Goal: Task Accomplishment & Management: Manage account settings

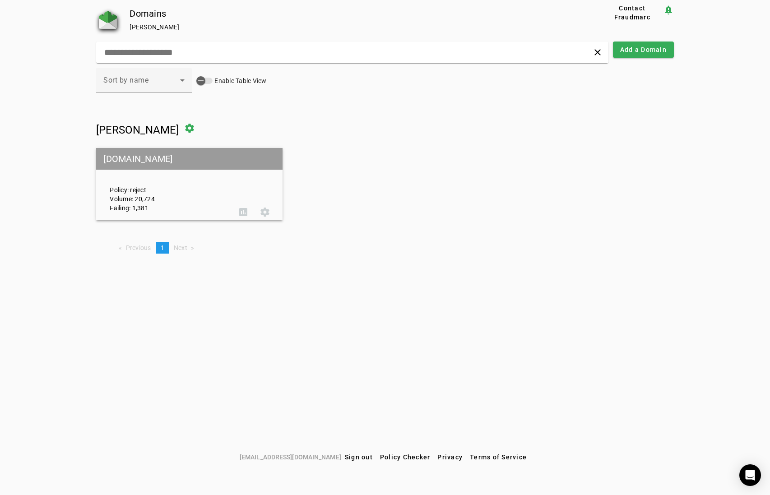
click at [110, 24] on img at bounding box center [108, 20] width 18 height 18
click at [186, 84] on icon at bounding box center [182, 80] width 11 height 11
click at [209, 82] on div at bounding box center [385, 247] width 770 height 495
click at [210, 80] on div "button" at bounding box center [201, 81] width 18 height 18
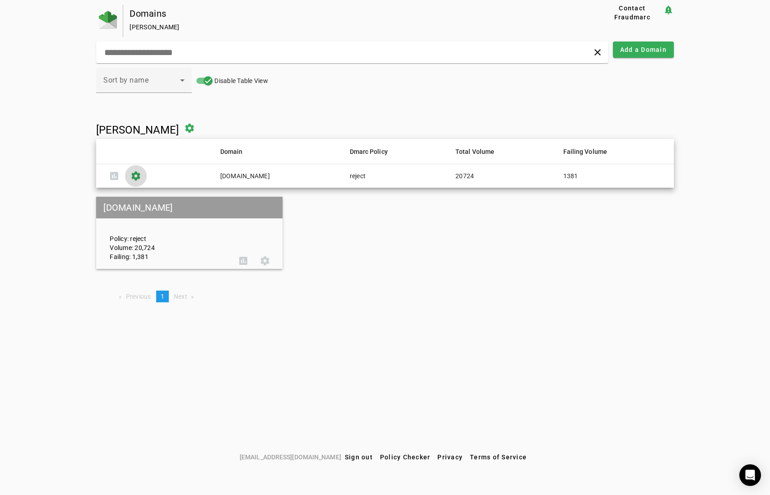
click at [140, 175] on span at bounding box center [136, 176] width 22 height 22
click at [113, 19] on img at bounding box center [108, 20] width 18 height 18
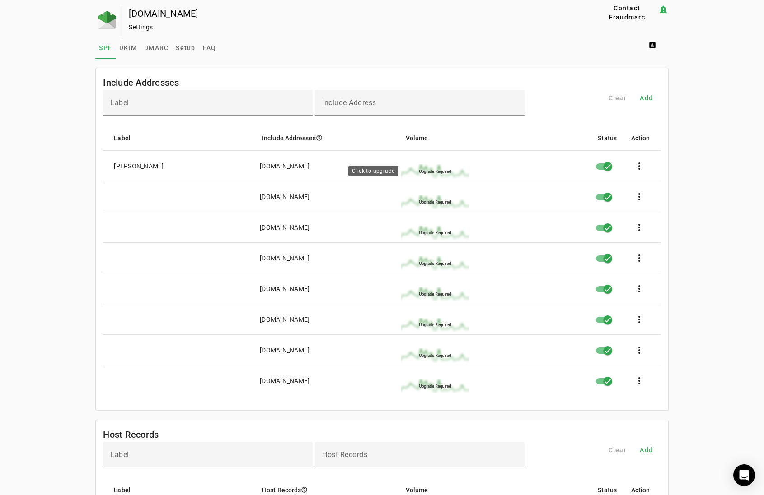
click at [430, 169] on img at bounding box center [435, 171] width 68 height 14
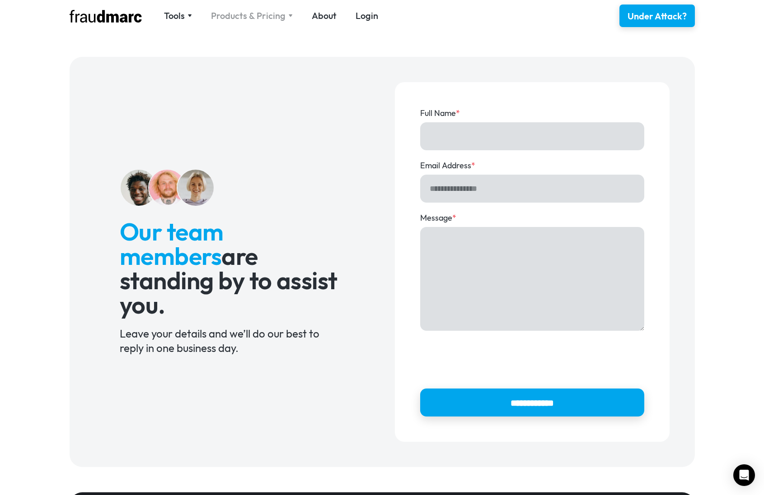
click at [287, 10] on div "Products & Pricing" at bounding box center [252, 15] width 82 height 13
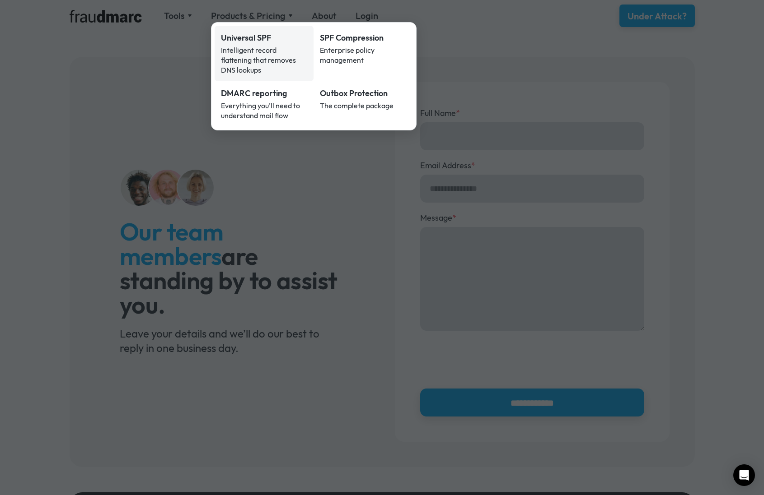
click at [276, 45] on div "Intelligent record flattening that removes DNS lookups" at bounding box center [264, 60] width 87 height 30
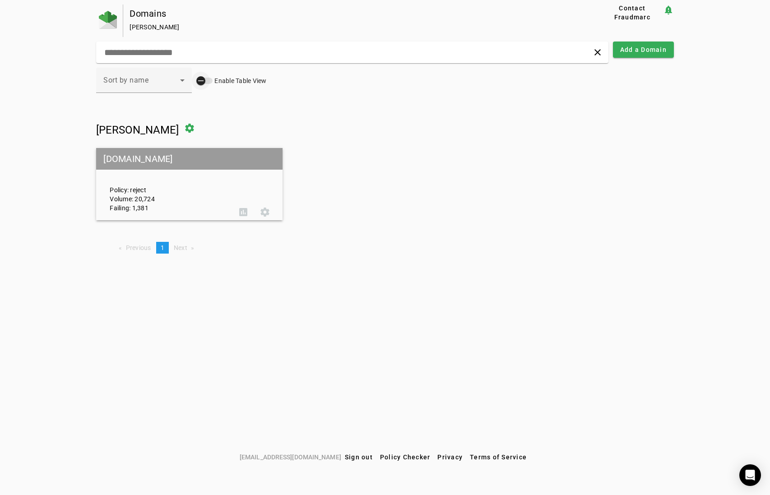
click at [208, 81] on div "button" at bounding box center [201, 81] width 18 height 18
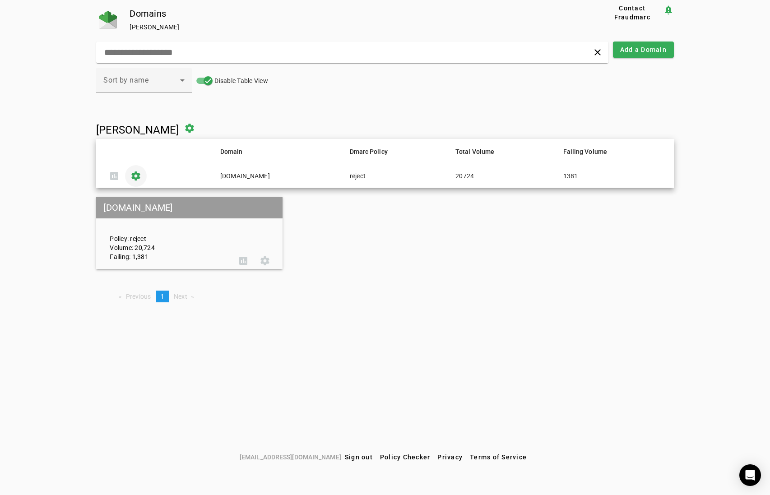
click at [131, 173] on span at bounding box center [136, 176] width 22 height 22
click at [112, 22] on img at bounding box center [108, 20] width 18 height 18
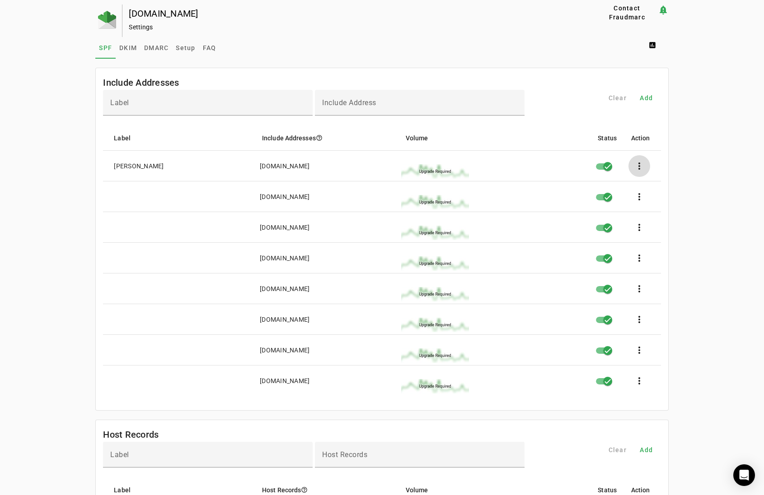
click at [644, 167] on span at bounding box center [639, 166] width 22 height 22
click at [655, 187] on button "edit Edit" at bounding box center [660, 191] width 60 height 22
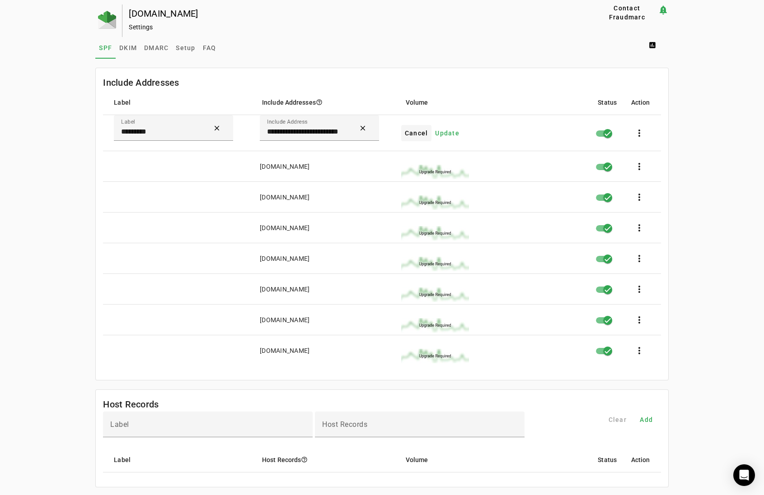
click at [405, 129] on span at bounding box center [416, 133] width 31 height 22
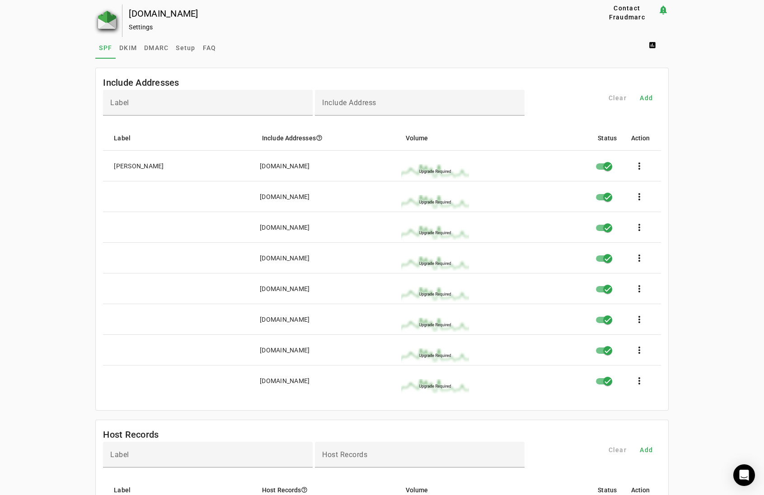
click at [107, 11] on img at bounding box center [107, 20] width 18 height 18
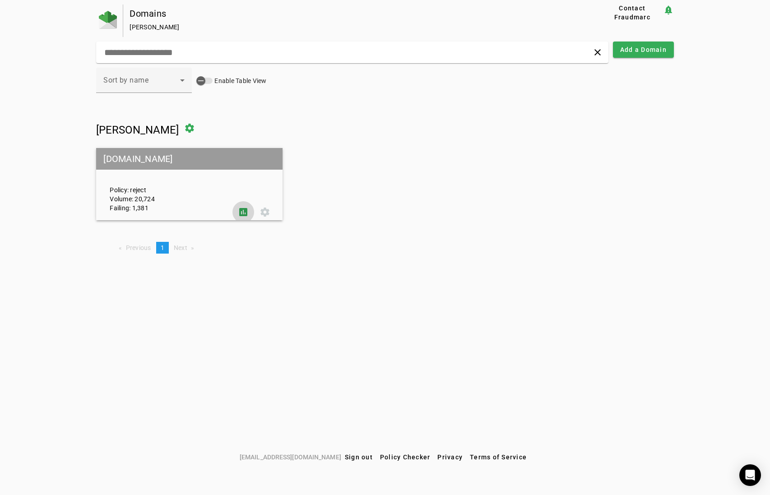
click at [250, 212] on span at bounding box center [244, 212] width 22 height 22
click at [210, 82] on div "button" at bounding box center [201, 81] width 18 height 18
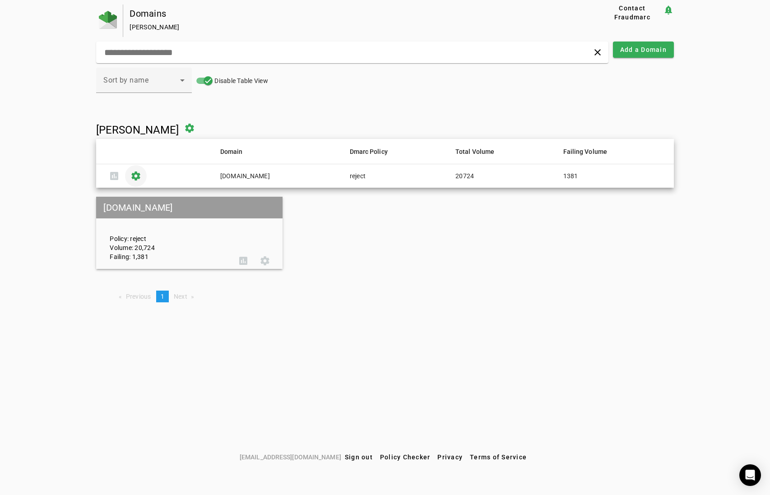
click at [141, 177] on span at bounding box center [136, 176] width 22 height 22
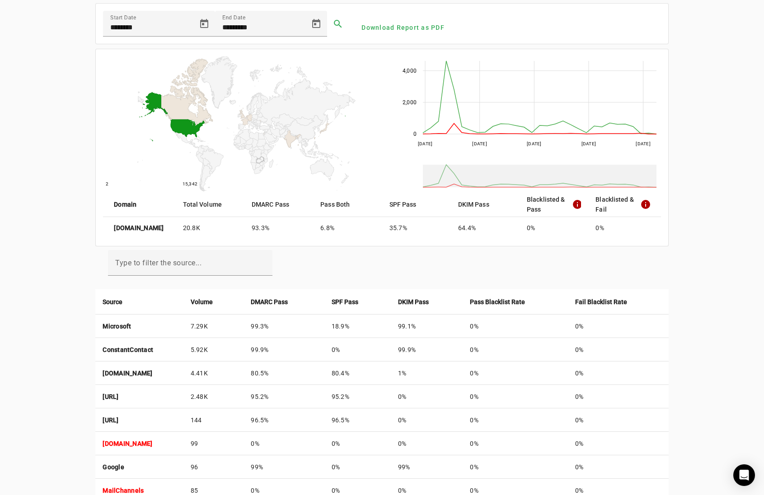
scroll to position [90, 0]
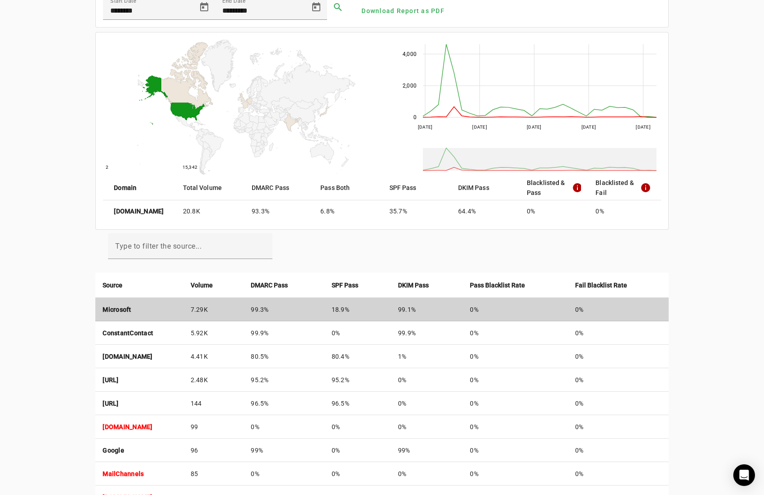
click at [121, 309] on strong "Microsoft" at bounding box center [116, 309] width 28 height 7
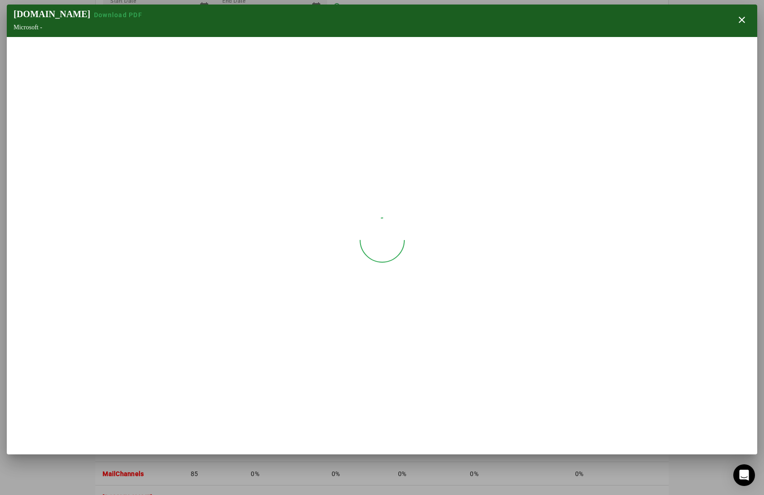
click at [121, 309] on section "edgewood.org Download PDF Microsoft - close" at bounding box center [382, 230] width 750 height 450
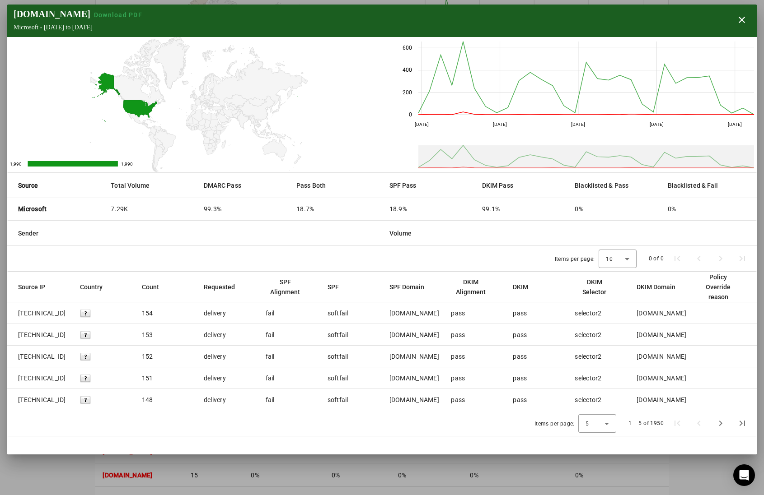
scroll to position [135, 0]
drag, startPoint x: 607, startPoint y: 313, endPoint x: 558, endPoint y: 317, distance: 48.9
click at [558, 317] on mat-row "2a01:111:f403:c105::7 154 delivery fail softfail edgewood.org pass pass selecto…" at bounding box center [381, 314] width 749 height 22
click at [609, 424] on icon at bounding box center [606, 424] width 5 height 2
click at [591, 377] on span "25" at bounding box center [593, 378] width 9 height 11
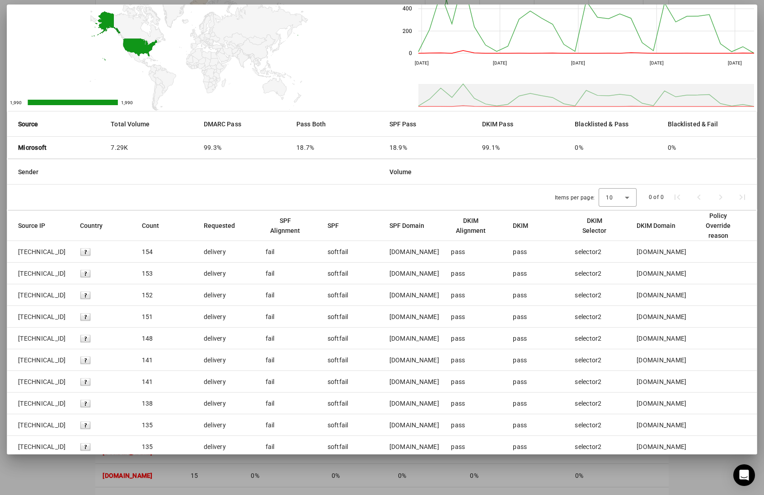
scroll to position [61, 0]
drag, startPoint x: 72, startPoint y: 252, endPoint x: 12, endPoint y: 254, distance: 60.1
click at [12, 254] on mat-row "2a01:111:f403:c105::7 154 delivery fail softfail edgewood.org pass pass selecto…" at bounding box center [381, 253] width 749 height 22
copy span "2a01:111:f403:c105::7"
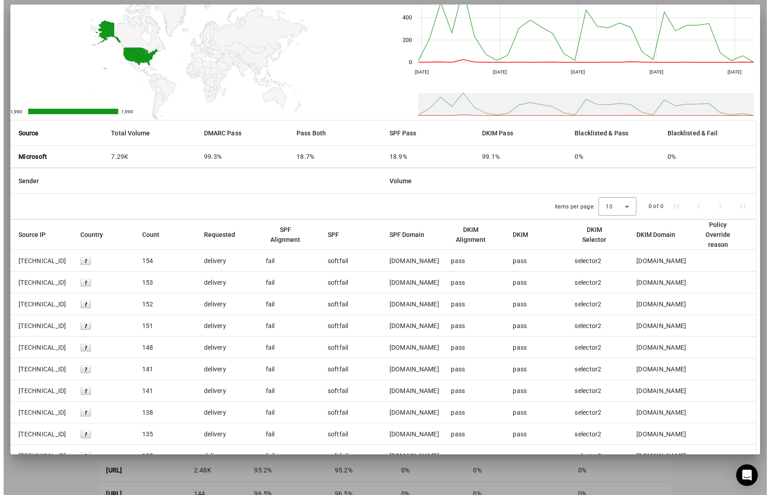
scroll to position [0, 3]
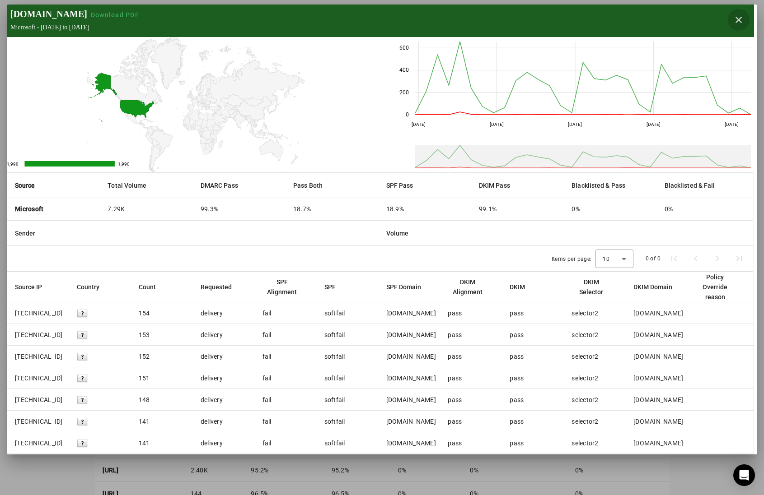
click at [737, 19] on span "button" at bounding box center [738, 20] width 22 height 22
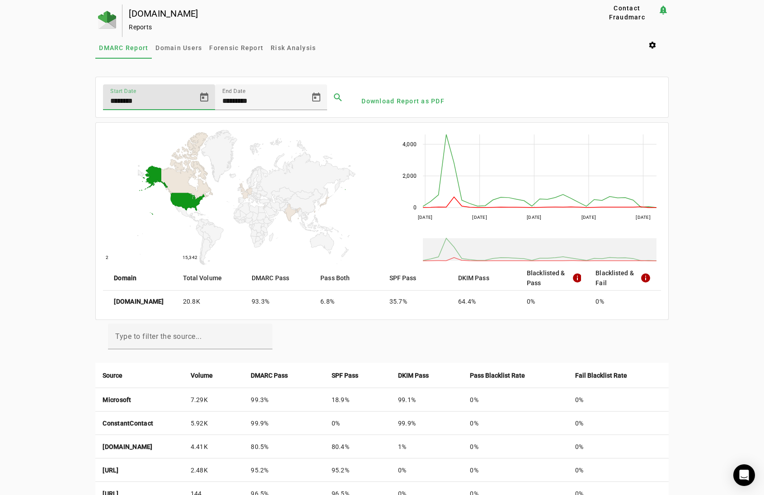
click at [157, 98] on input "********" at bounding box center [150, 101] width 81 height 11
click at [120, 100] on input "********" at bounding box center [150, 101] width 81 height 11
type input "*********"
click at [333, 93] on span at bounding box center [338, 98] width 22 height 22
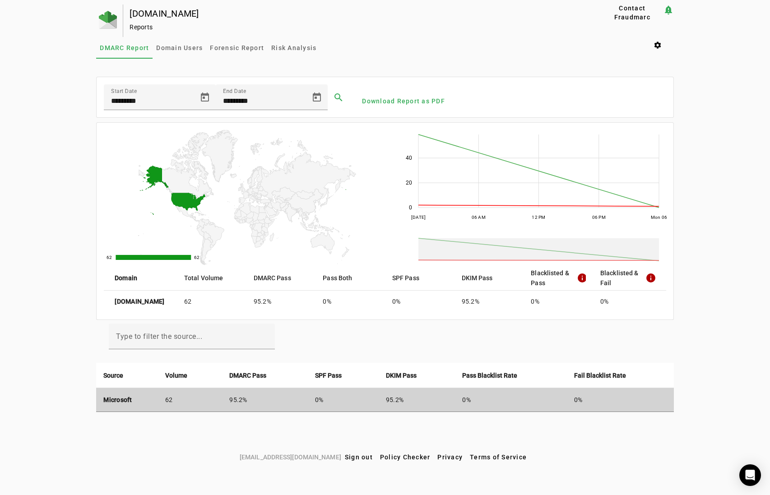
click at [125, 403] on td "Microsoft" at bounding box center [127, 399] width 62 height 23
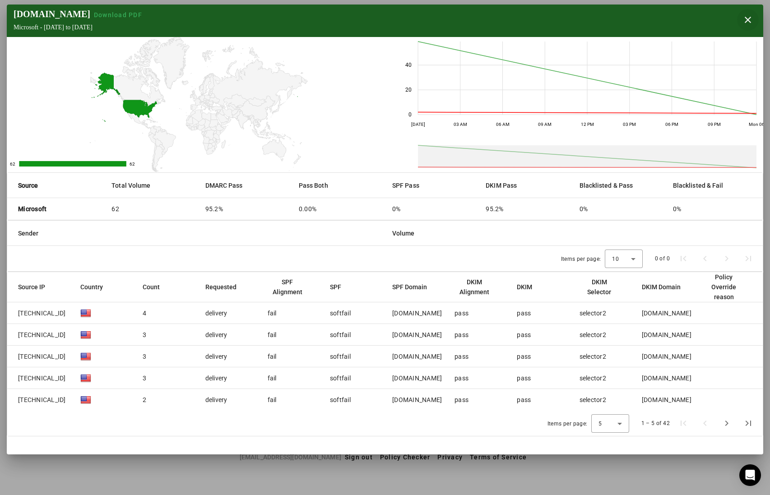
click at [745, 16] on span "button" at bounding box center [748, 20] width 22 height 22
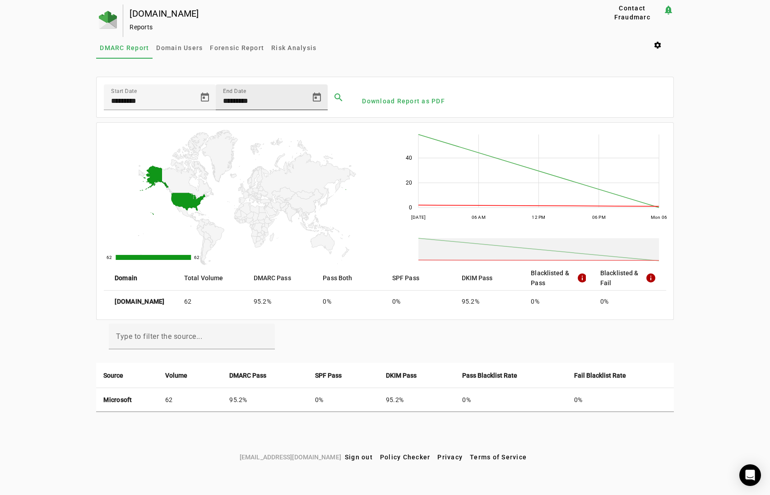
click at [240, 100] on input "*********" at bounding box center [263, 101] width 81 height 11
type input "*********"
click at [336, 98] on span at bounding box center [339, 98] width 22 height 22
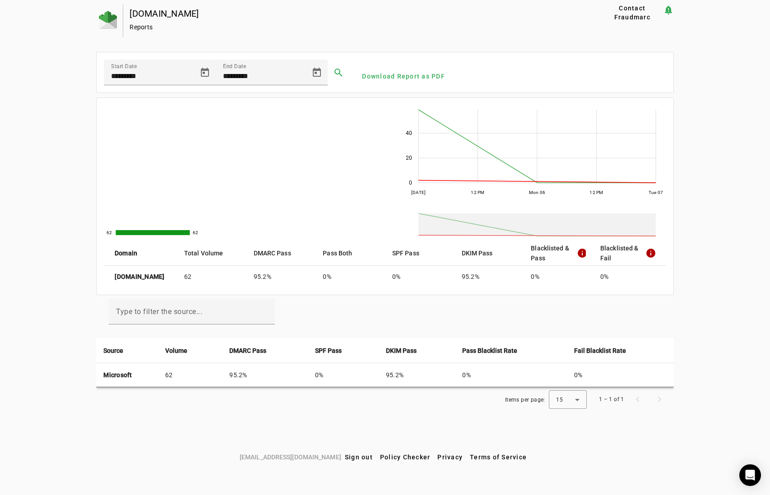
scroll to position [0, 0]
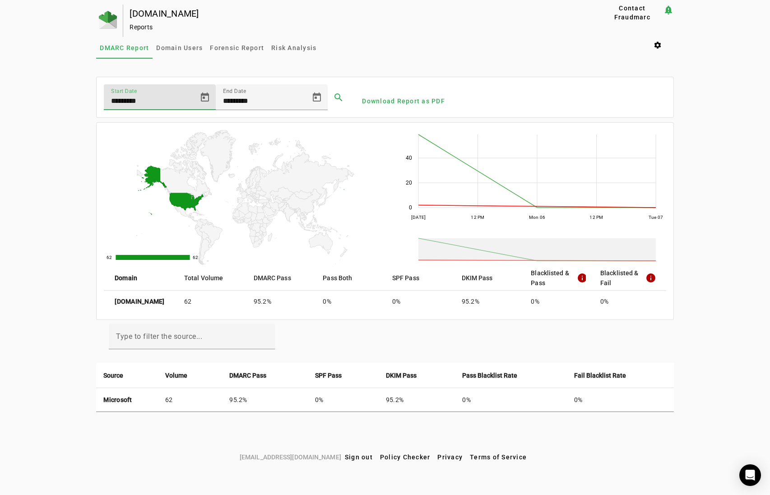
click at [127, 99] on input "*********" at bounding box center [151, 101] width 81 height 11
click at [339, 96] on span at bounding box center [339, 98] width 22 height 22
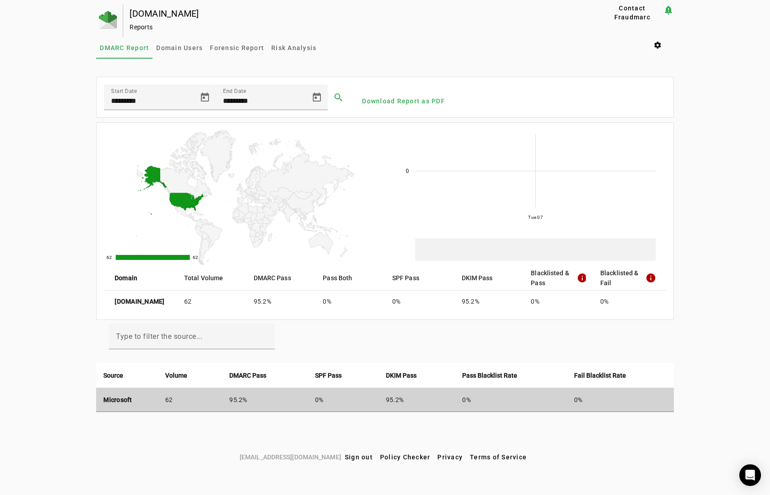
click at [115, 396] on strong "Microsoft" at bounding box center [117, 399] width 28 height 7
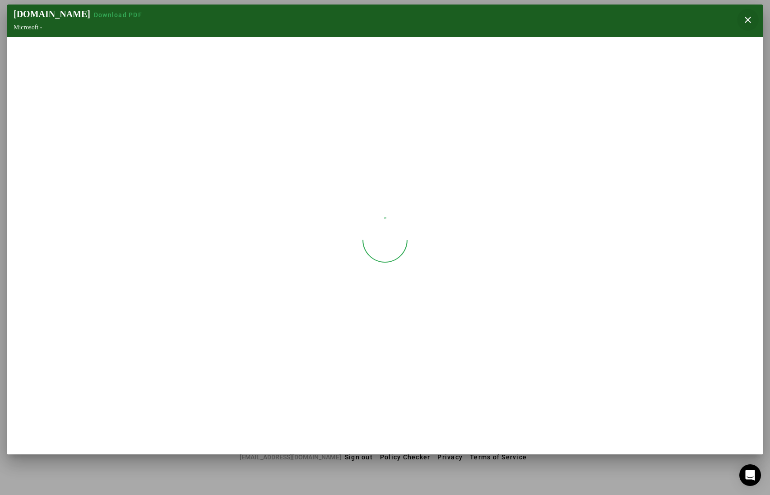
click at [748, 20] on span "button" at bounding box center [748, 20] width 22 height 22
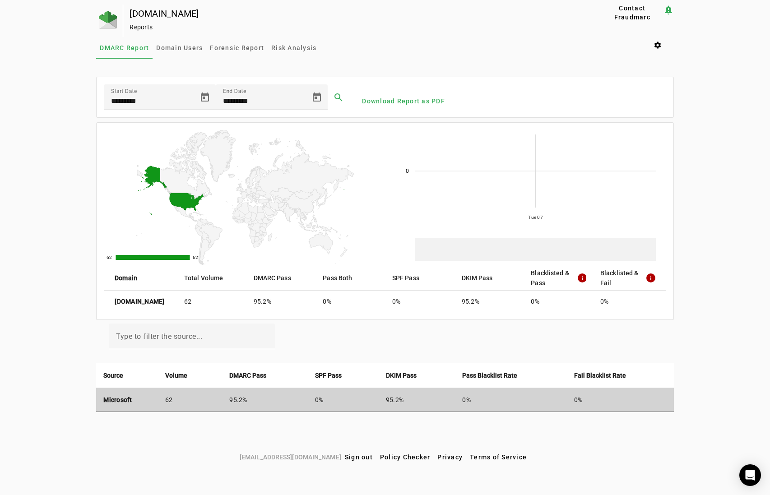
click at [125, 398] on strong "Microsoft" at bounding box center [117, 399] width 28 height 7
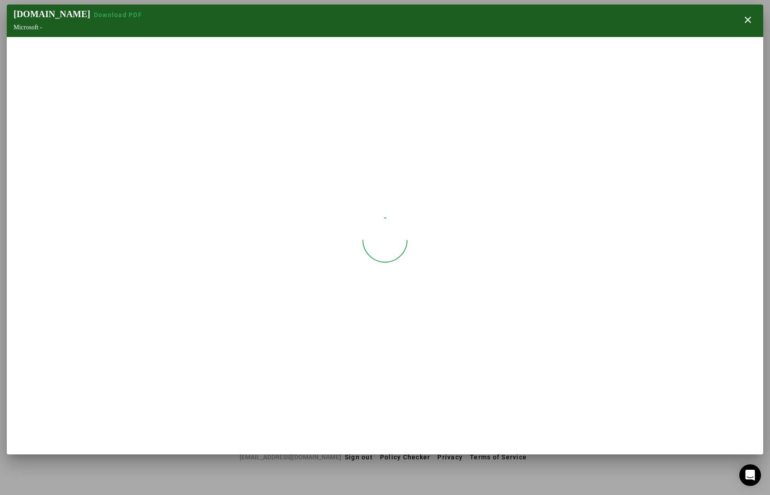
click at [125, 398] on section "edgewood.org Download PDF Microsoft - close" at bounding box center [385, 230] width 757 height 450
click at [741, 23] on span "button" at bounding box center [748, 20] width 22 height 22
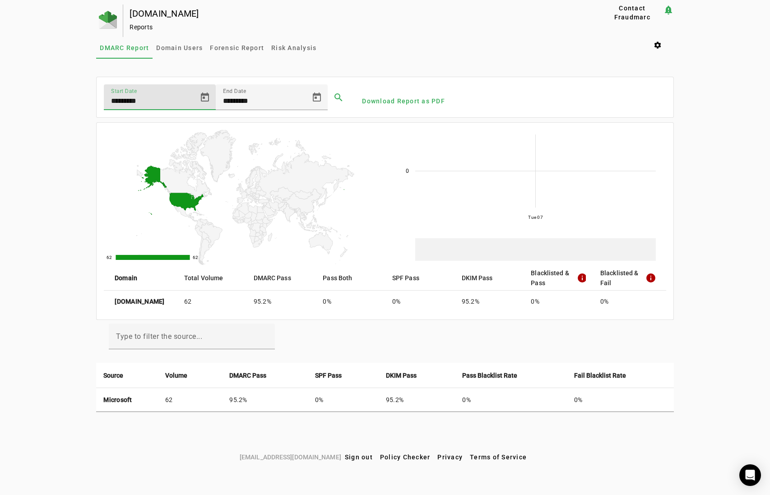
click at [126, 97] on input "*********" at bounding box center [151, 101] width 81 height 11
click at [344, 97] on span at bounding box center [339, 98] width 22 height 22
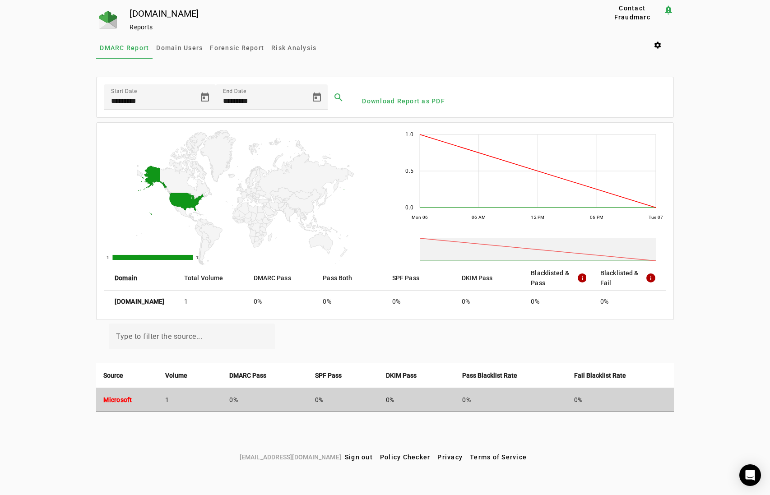
click at [118, 401] on strong "Microsoft" at bounding box center [117, 399] width 28 height 7
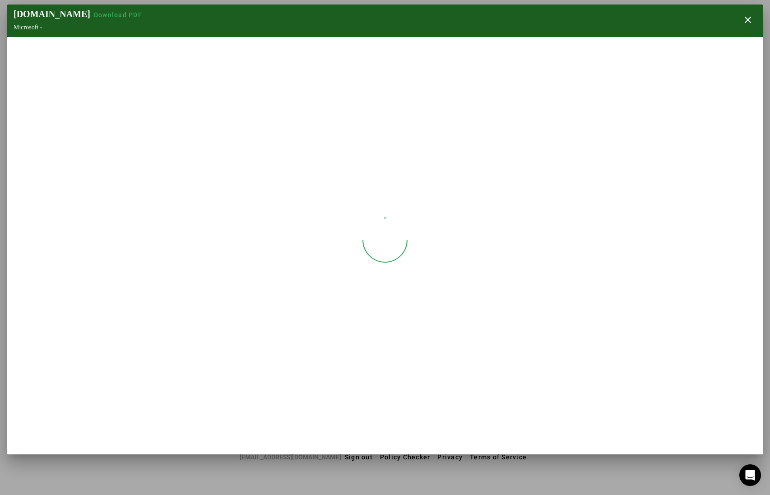
click at [118, 401] on section "edgewood.org Download PDF Microsoft - close" at bounding box center [385, 230] width 757 height 450
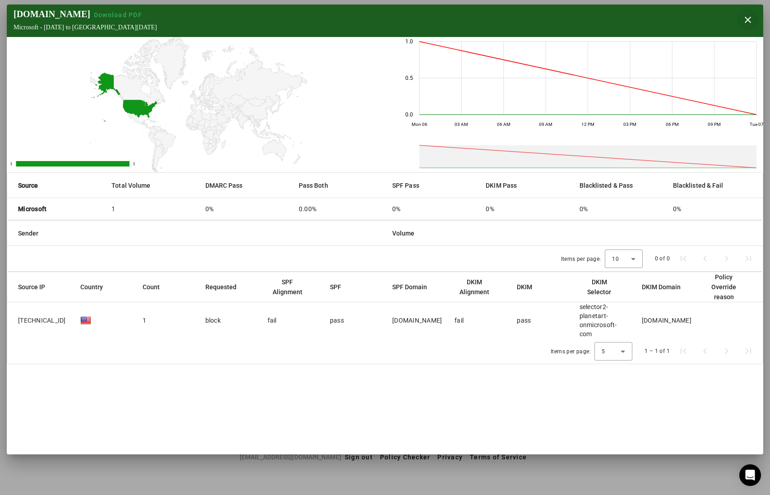
click at [744, 19] on span "button" at bounding box center [748, 20] width 22 height 22
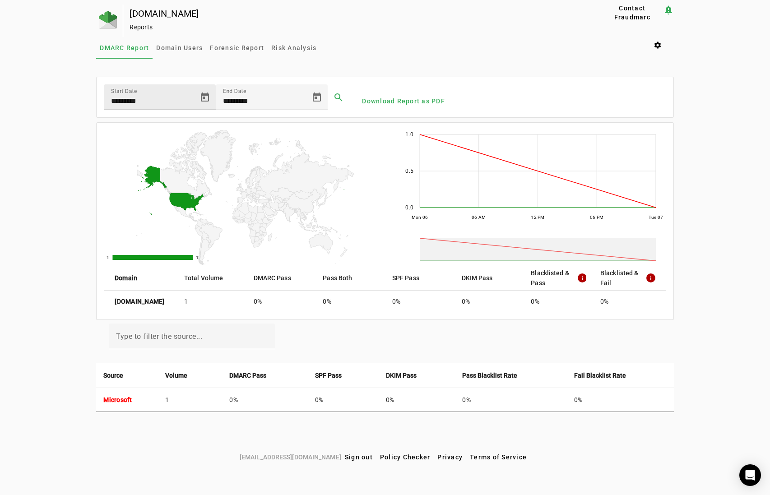
click at [128, 98] on input "*********" at bounding box center [151, 101] width 81 height 11
type input "*********"
click at [340, 93] on span at bounding box center [339, 98] width 22 height 22
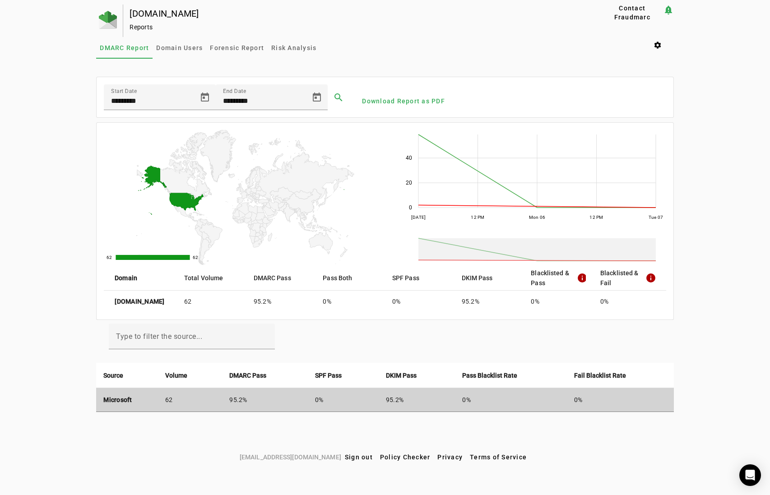
click at [124, 397] on strong "Microsoft" at bounding box center [117, 399] width 28 height 7
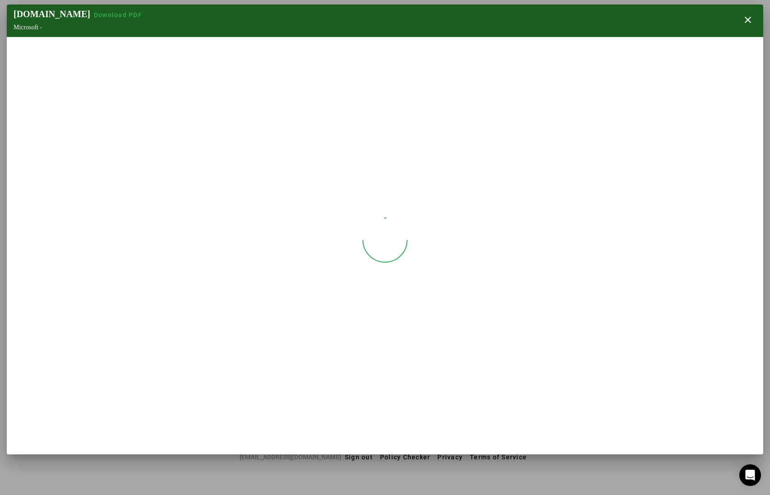
click at [124, 397] on section "edgewood.org Download PDF Microsoft - close" at bounding box center [385, 230] width 757 height 450
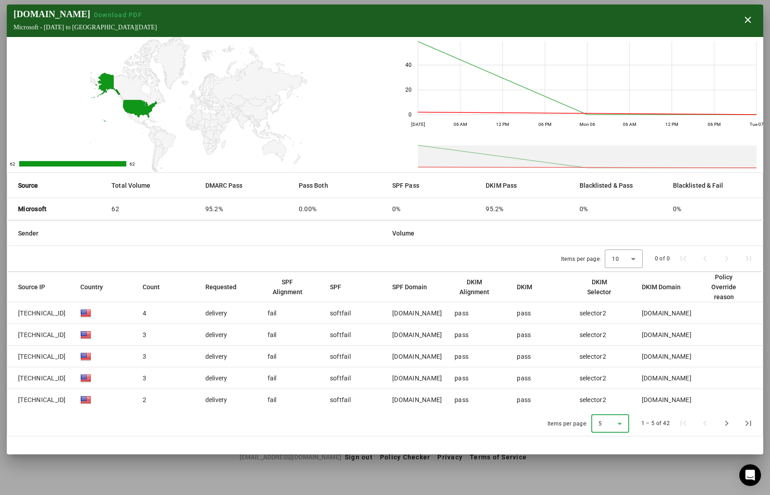
click at [620, 422] on icon at bounding box center [620, 424] width 11 height 11
click at [604, 398] on span "50" at bounding box center [603, 400] width 9 height 11
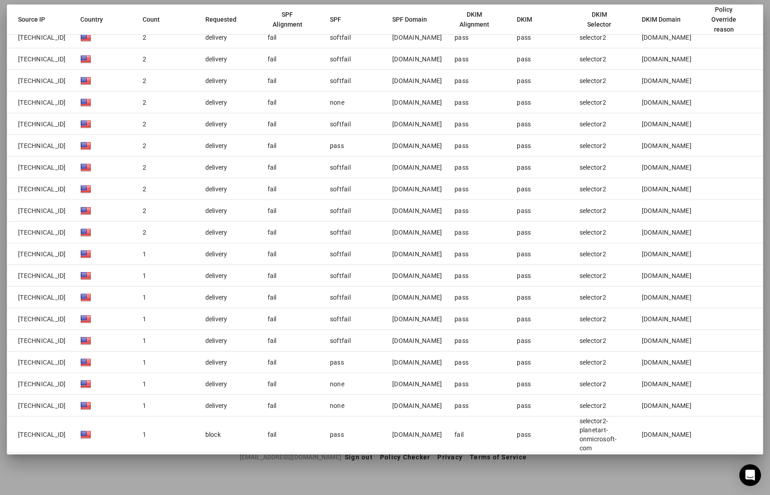
scroll to position [113, 0]
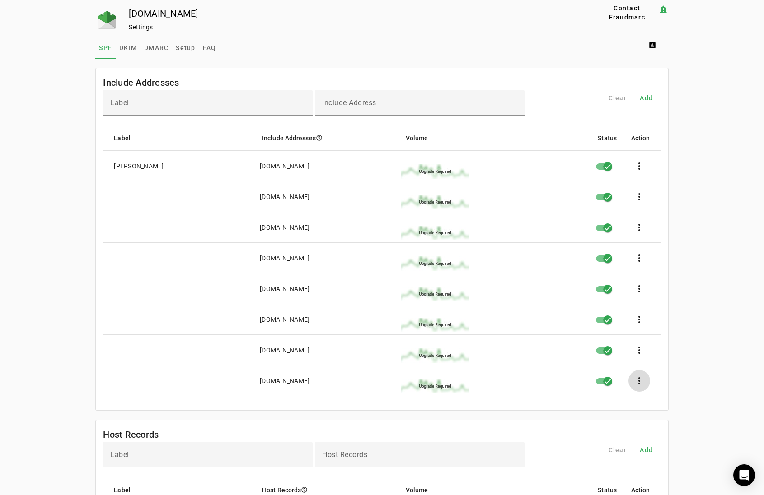
click at [642, 383] on span at bounding box center [639, 381] width 22 height 22
click at [642, 383] on div at bounding box center [382, 247] width 764 height 495
click at [639, 350] on span at bounding box center [639, 351] width 22 height 22
click at [639, 350] on div at bounding box center [382, 247] width 764 height 495
click at [641, 326] on span at bounding box center [639, 320] width 22 height 22
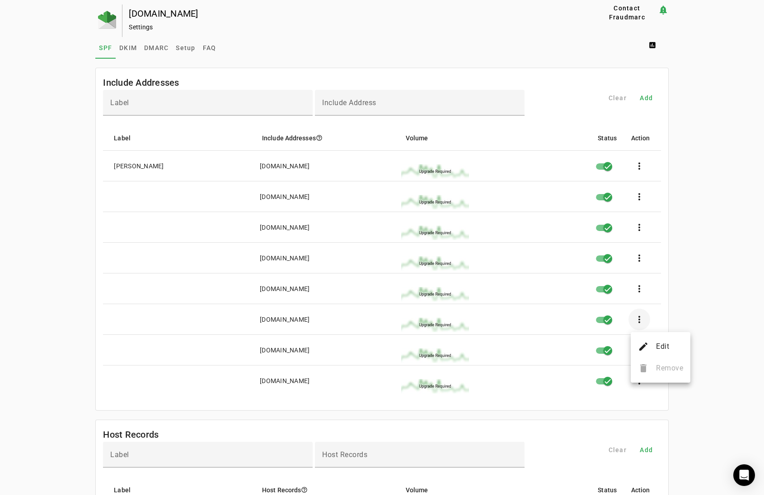
click at [641, 326] on div at bounding box center [382, 247] width 764 height 495
click at [639, 287] on span at bounding box center [639, 289] width 22 height 22
click at [639, 256] on div at bounding box center [382, 247] width 764 height 495
click at [639, 256] on span at bounding box center [639, 258] width 22 height 22
click at [640, 226] on div at bounding box center [382, 247] width 764 height 495
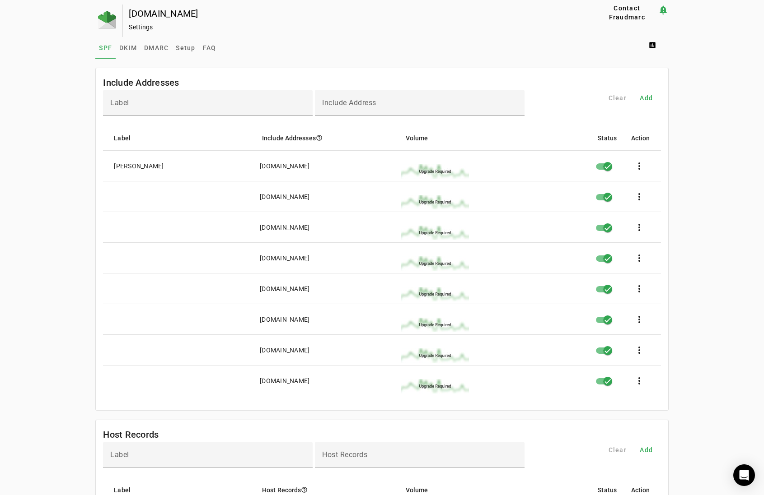
click at [640, 226] on span at bounding box center [639, 228] width 22 height 22
click at [642, 200] on div at bounding box center [382, 247] width 764 height 495
click at [642, 198] on span at bounding box center [639, 197] width 22 height 22
click at [643, 166] on div at bounding box center [382, 247] width 764 height 495
click at [643, 166] on span at bounding box center [639, 166] width 22 height 22
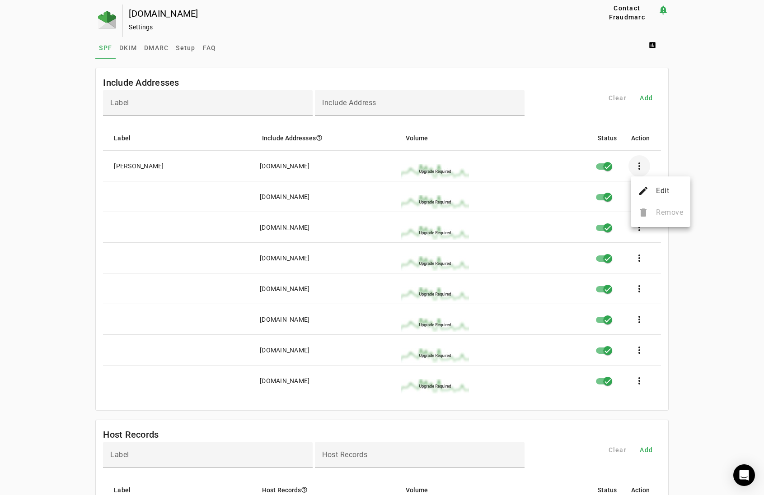
click at [643, 166] on div at bounding box center [382, 247] width 764 height 495
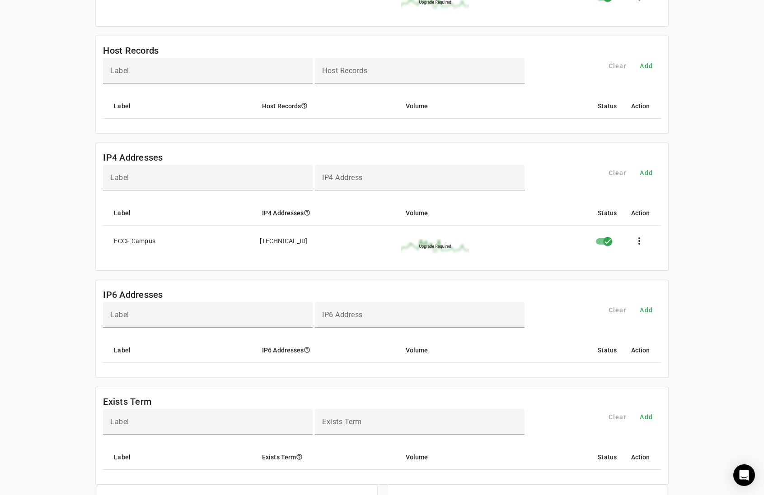
scroll to position [406, 0]
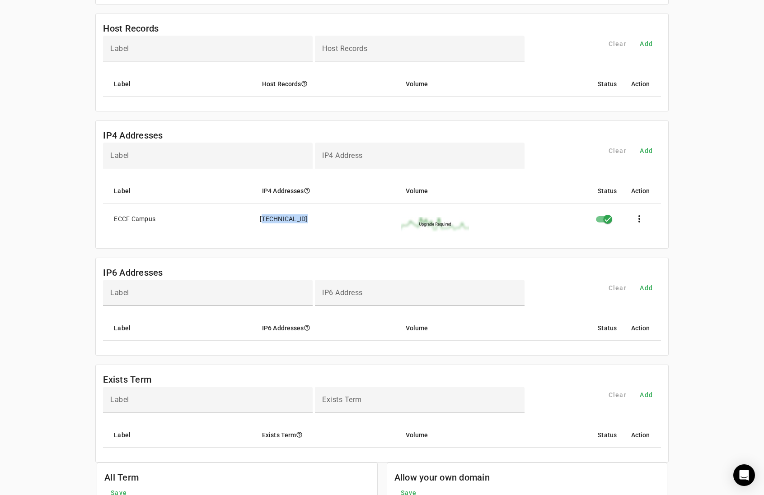
drag, startPoint x: 300, startPoint y: 220, endPoint x: 260, endPoint y: 221, distance: 40.2
click at [260, 221] on div "12.219.100.11" at bounding box center [284, 218] width 48 height 9
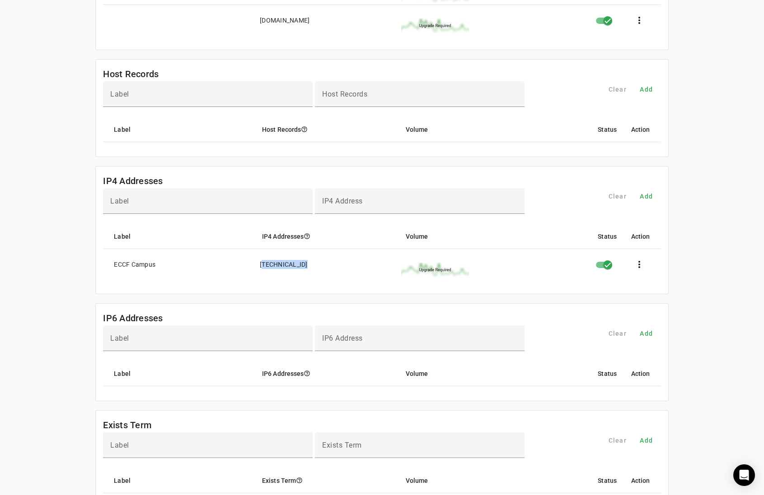
scroll to position [361, 0]
click at [644, 270] on span at bounding box center [639, 264] width 22 height 22
click at [671, 293] on span "Edit" at bounding box center [669, 291] width 27 height 11
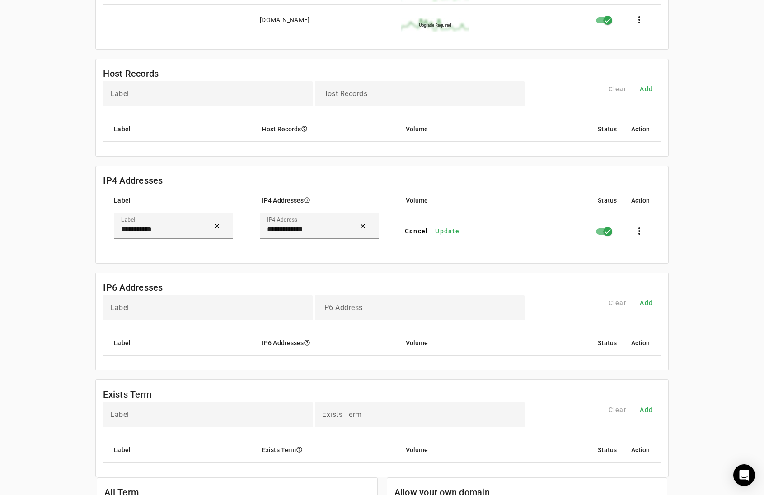
click at [321, 261] on mat-card-content "**********" at bounding box center [382, 225] width 572 height 75
click at [454, 234] on span "Update" at bounding box center [447, 231] width 24 height 9
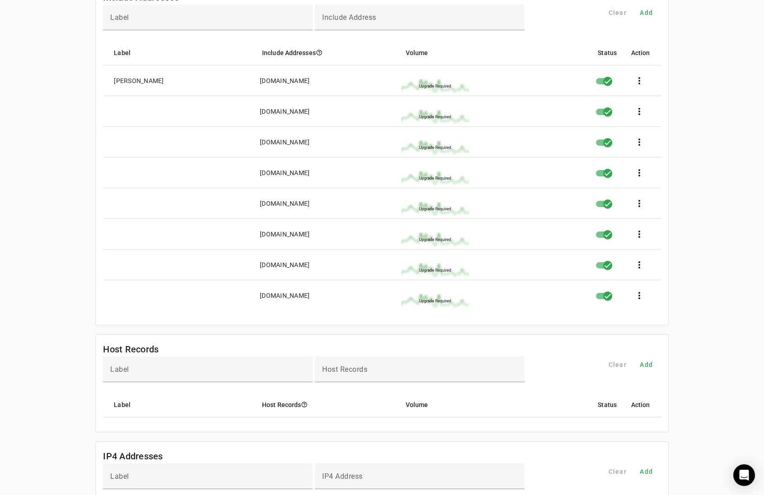
scroll to position [0, 0]
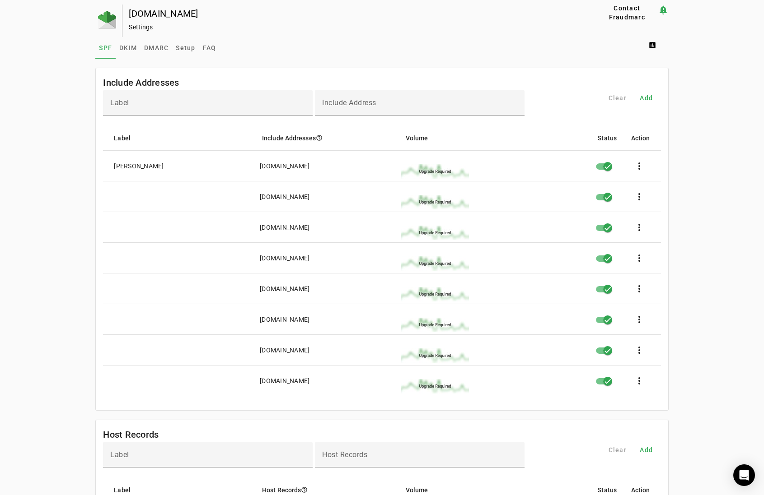
drag, startPoint x: 346, startPoint y: 167, endPoint x: 260, endPoint y: 172, distance: 86.4
click at [260, 172] on mat-cell "outboundmail.blackbaud.net" at bounding box center [322, 166] width 141 height 31
click at [715, 264] on div "edgewood.org Settings Contact Fraudmarc notification_important Settings SPF DKI…" at bounding box center [382, 503] width 764 height 996
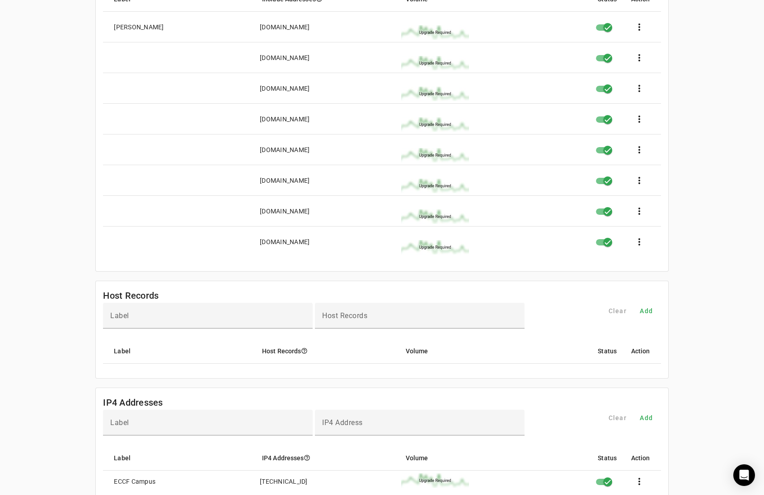
scroll to position [271, 0]
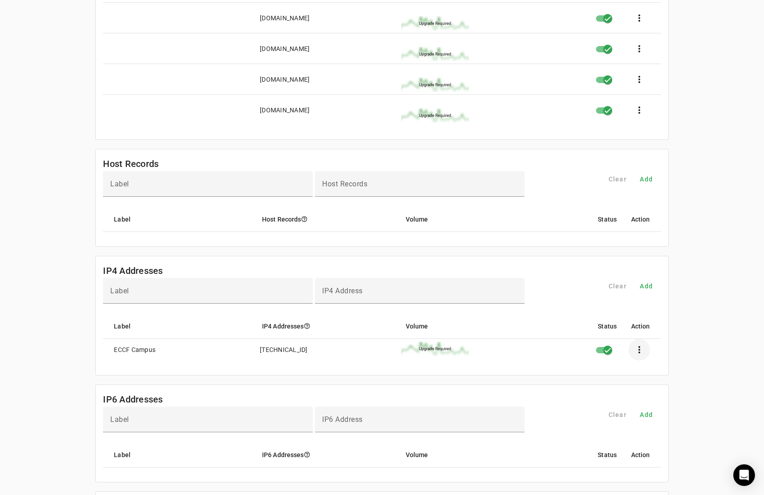
click at [643, 353] on span at bounding box center [639, 350] width 22 height 22
click at [227, 366] on div at bounding box center [382, 247] width 764 height 495
click at [648, 290] on span "Add" at bounding box center [645, 286] width 13 height 9
click at [649, 289] on span "Add" at bounding box center [645, 286] width 13 height 9
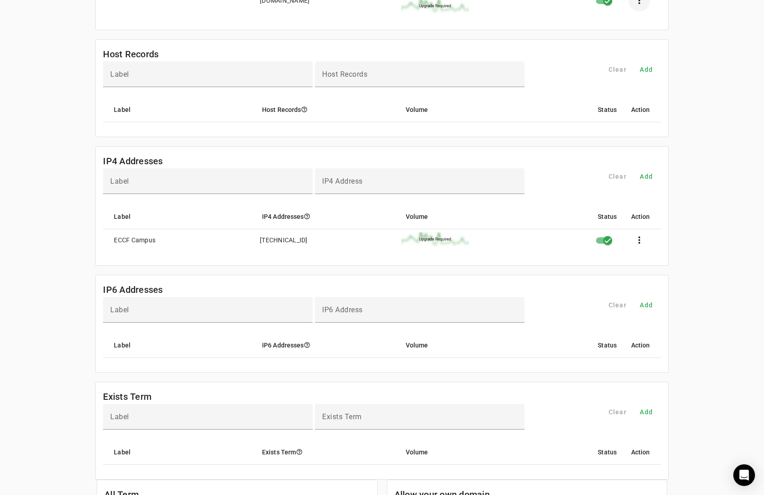
scroll to position [406, 0]
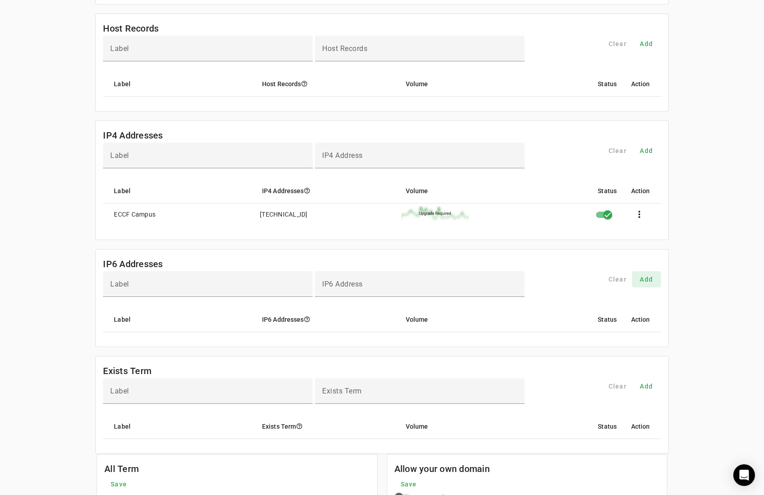
click at [648, 284] on span "Add" at bounding box center [645, 279] width 13 height 9
click at [649, 153] on span "Add" at bounding box center [645, 150] width 13 height 9
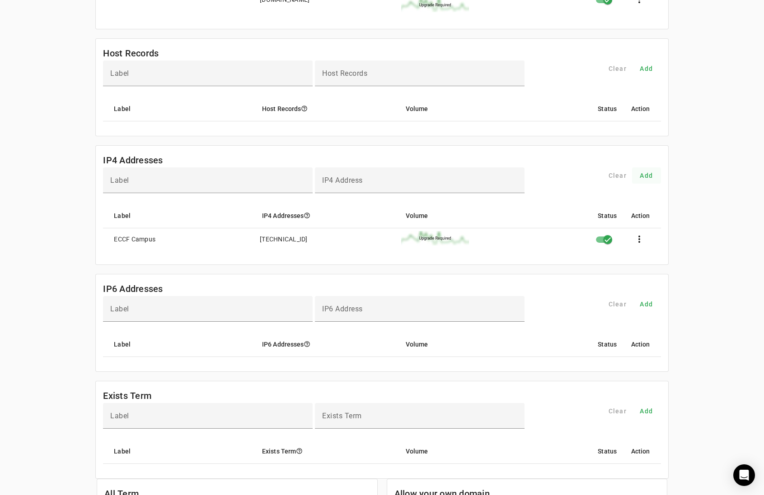
scroll to position [361, 0]
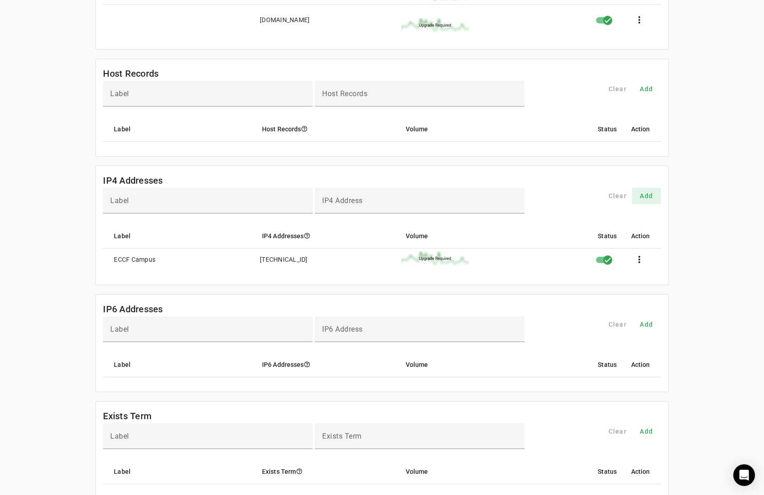
click at [647, 200] on span "Add" at bounding box center [645, 195] width 13 height 9
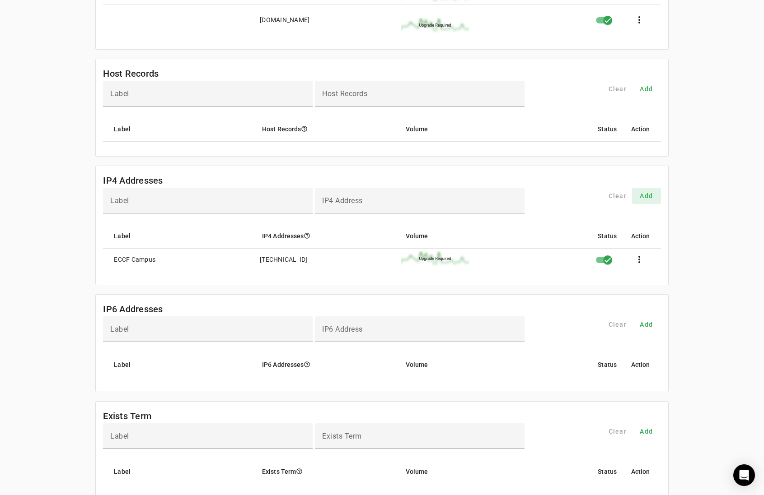
click at [647, 200] on span "Add" at bounding box center [645, 195] width 13 height 9
click at [256, 204] on input "Label" at bounding box center [207, 204] width 195 height 11
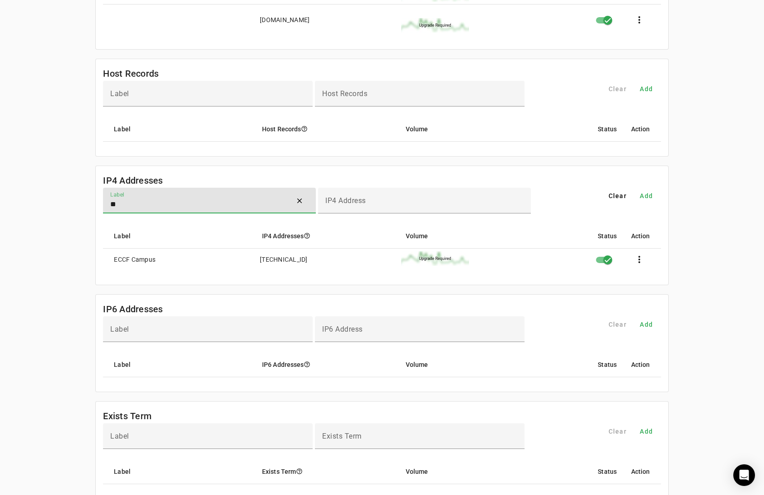
type input "*"
type input "**********"
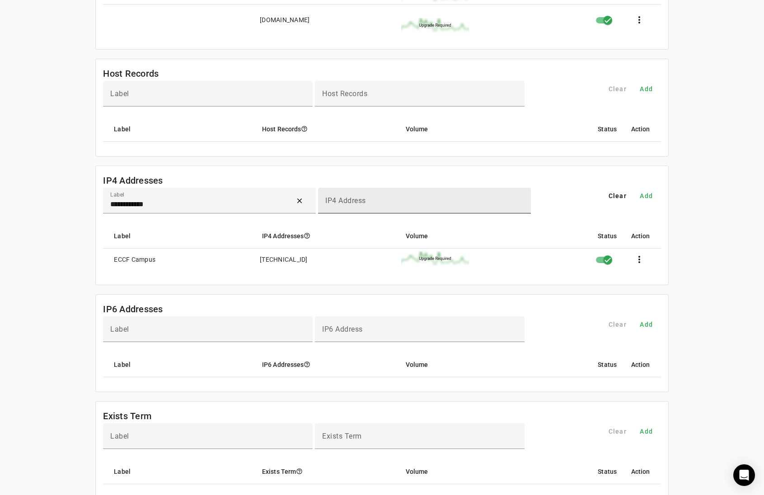
click at [372, 203] on input "IP4 Address" at bounding box center [424, 204] width 198 height 11
paste input "**********"
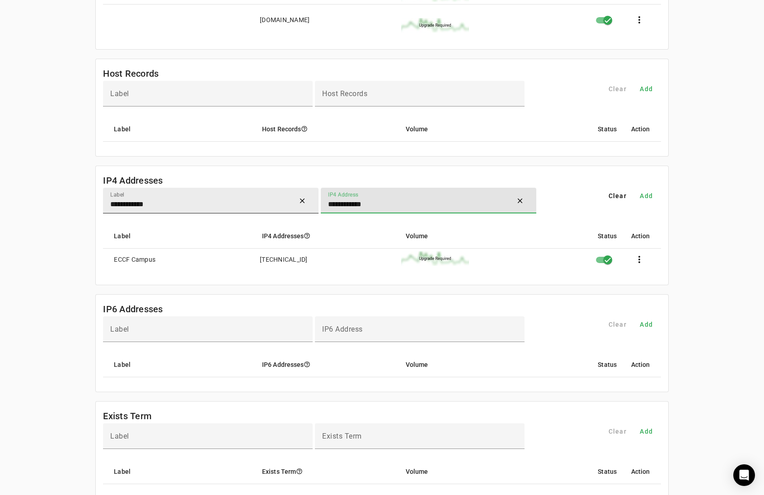
type input "**********"
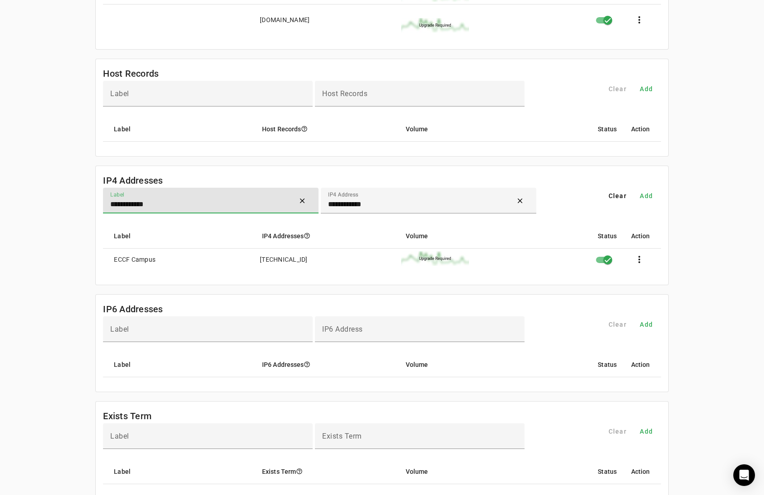
drag, startPoint x: 196, startPoint y: 206, endPoint x: 98, endPoint y: 206, distance: 97.5
click at [98, 206] on mat-card-content "**********" at bounding box center [382, 236] width 572 height 97
type input "**********"
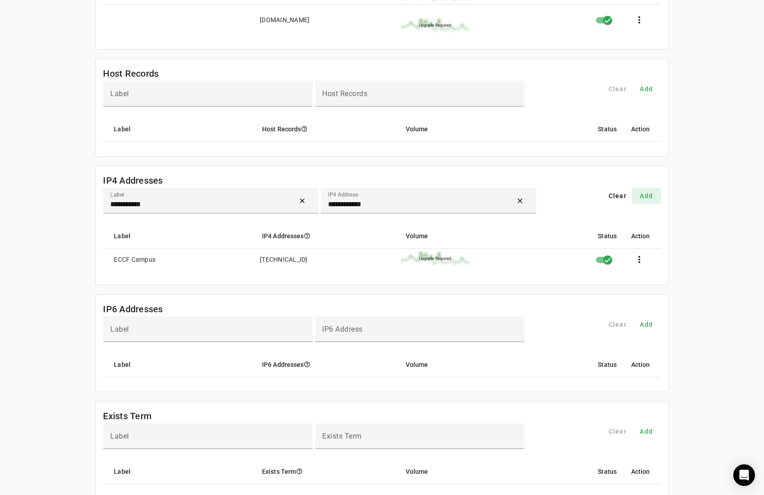
click at [649, 196] on span "Add" at bounding box center [645, 195] width 13 height 9
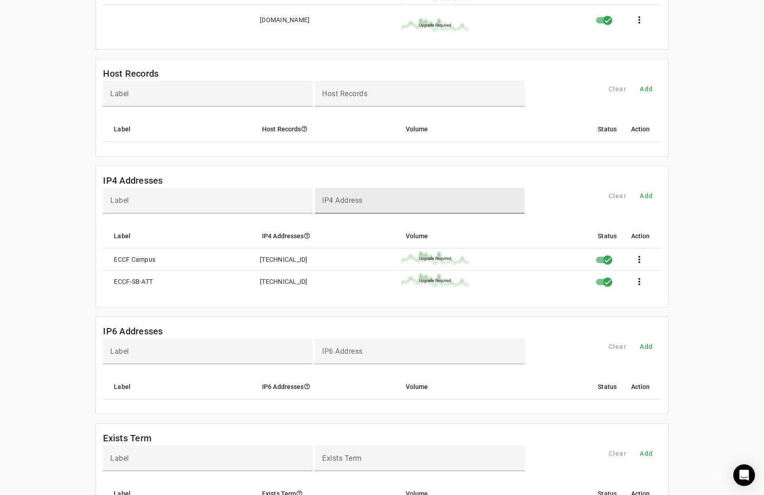
click at [349, 200] on mat-label "IP4 Address" at bounding box center [342, 200] width 41 height 9
click at [349, 200] on input "IP4 Address" at bounding box center [419, 204] width 195 height 11
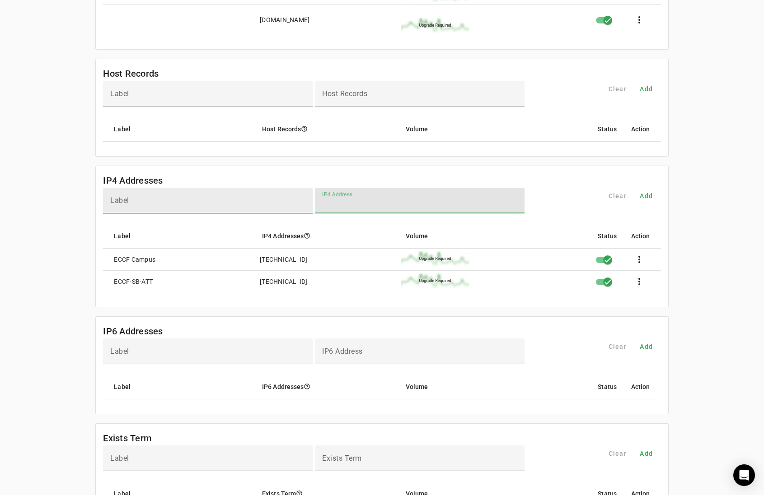
paste input "**********"
type input "**********"
click at [247, 200] on div "Label" at bounding box center [209, 201] width 198 height 26
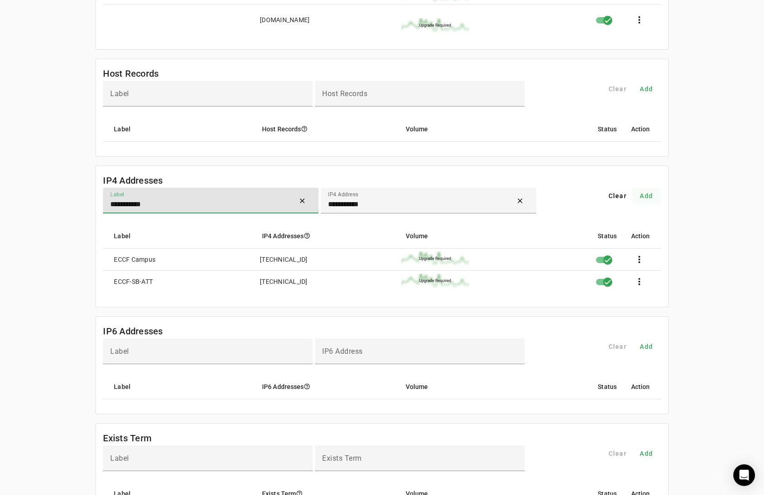
type input "**********"
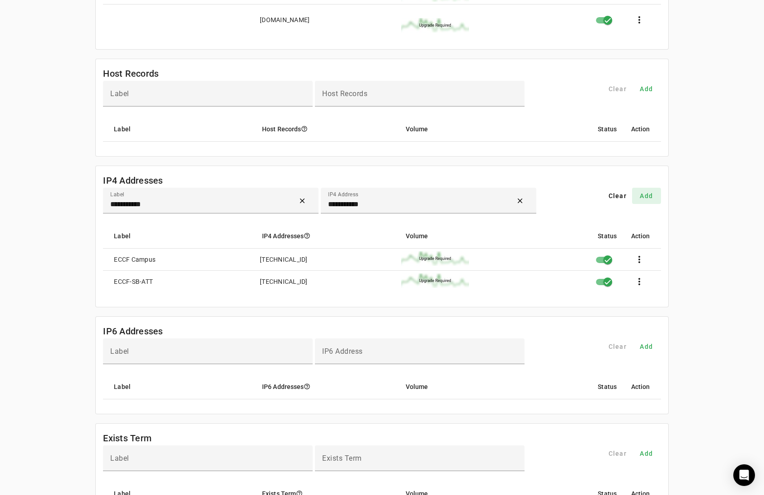
click at [652, 198] on span "Add" at bounding box center [645, 195] width 13 height 9
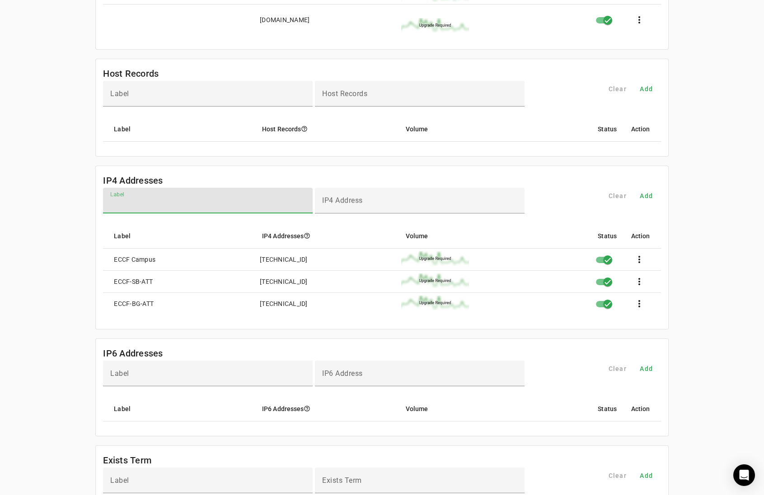
click at [158, 204] on input "Label" at bounding box center [207, 204] width 195 height 11
click at [415, 201] on div "IP4 Address" at bounding box center [419, 201] width 195 height 26
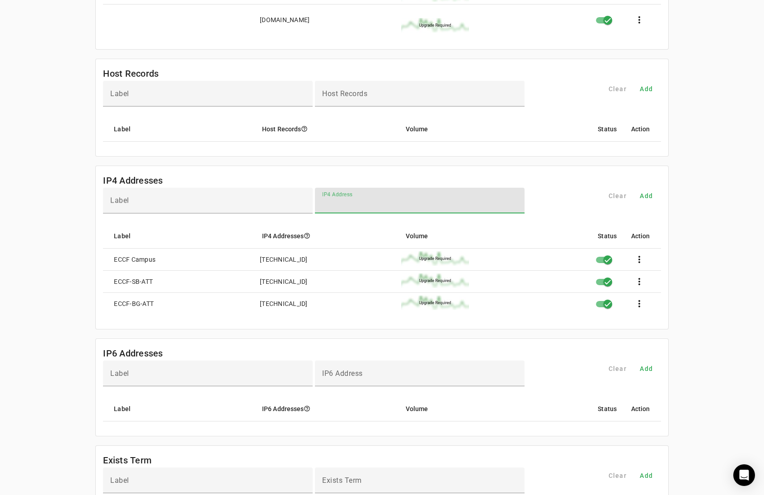
paste input "**********"
type input "**********"
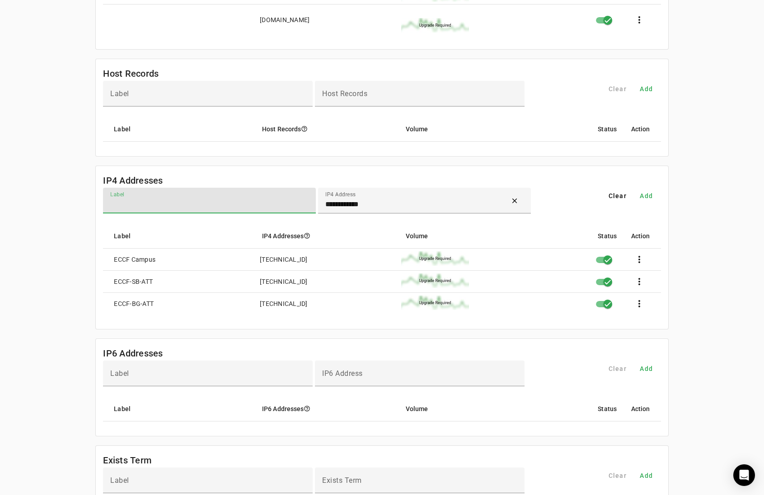
click at [241, 210] on input "Label" at bounding box center [209, 204] width 198 height 11
type input "**********"
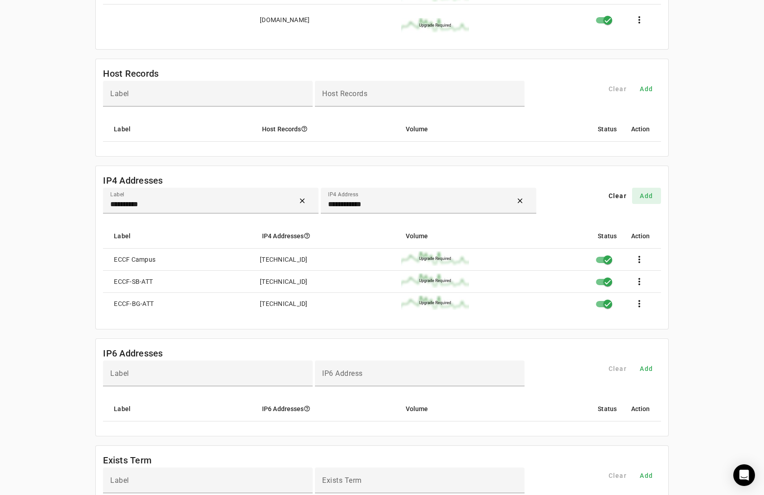
click at [657, 199] on span at bounding box center [646, 196] width 29 height 22
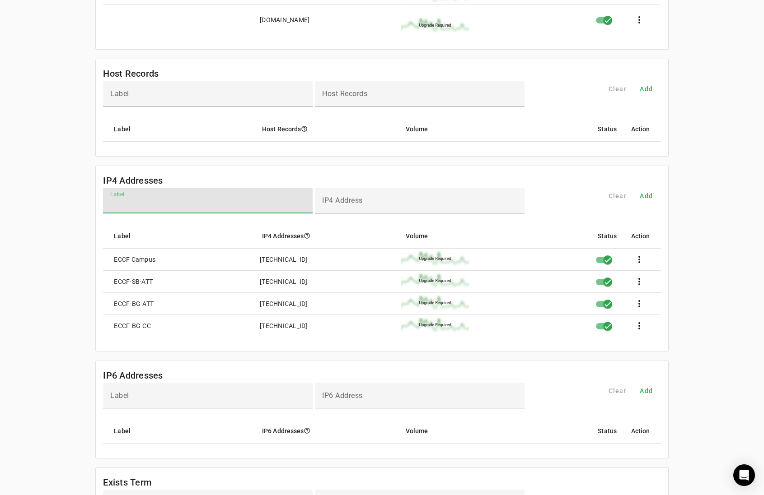
click at [155, 205] on input "Label" at bounding box center [207, 204] width 195 height 11
type input "**********"
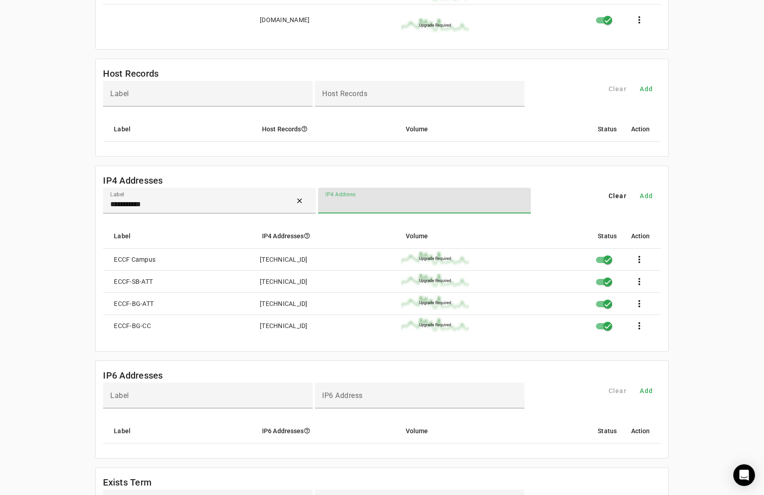
click at [342, 208] on input "IP4 Address" at bounding box center [424, 204] width 198 height 11
paste input "**********"
type input "**********"
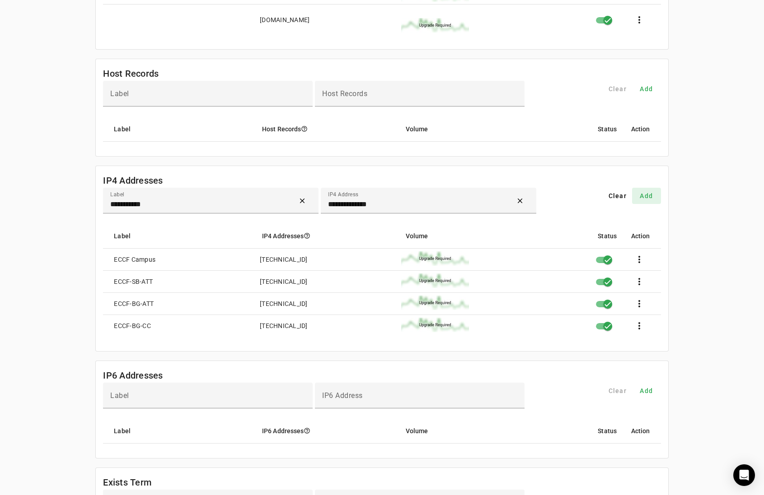
click at [649, 197] on span "Add" at bounding box center [645, 195] width 13 height 9
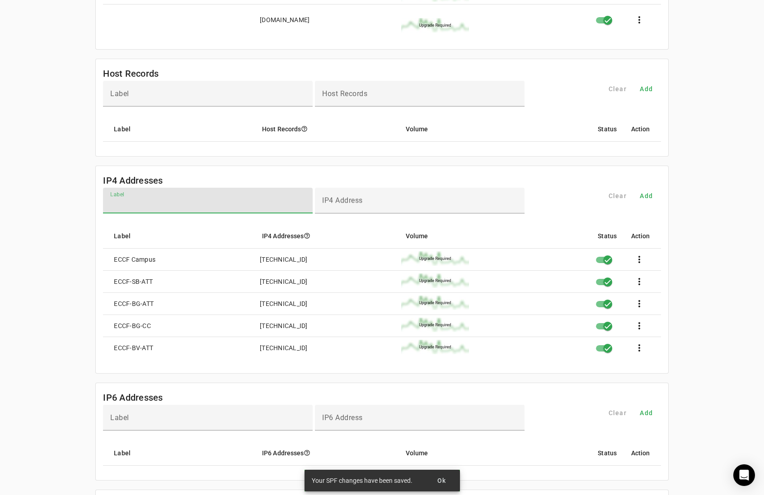
click at [139, 205] on input "Label" at bounding box center [207, 204] width 195 height 11
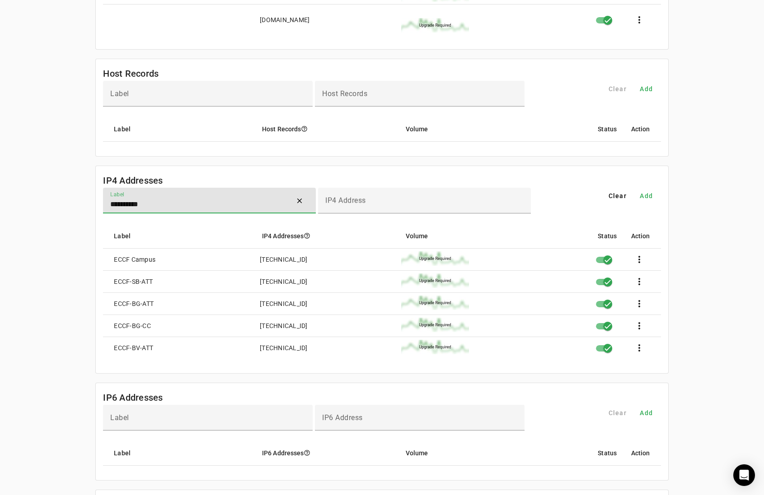
type input "**********"
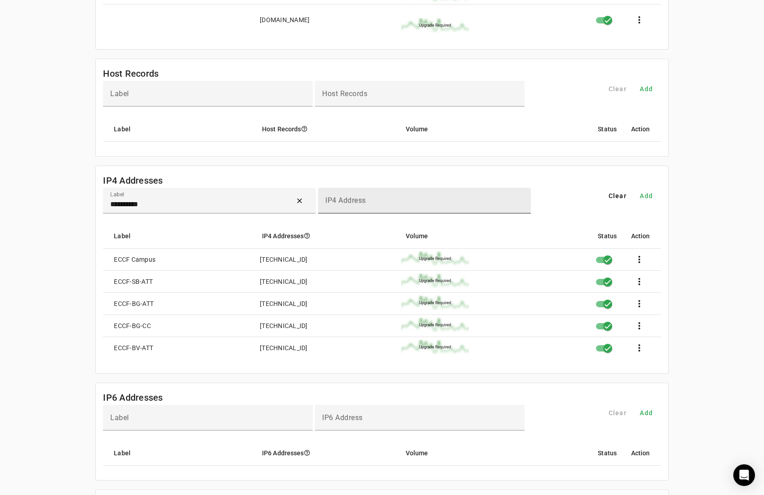
click at [412, 212] on div "IP4 Address" at bounding box center [424, 201] width 198 height 26
paste input "**********"
type input "**********"
click at [647, 199] on span "Add" at bounding box center [645, 195] width 13 height 9
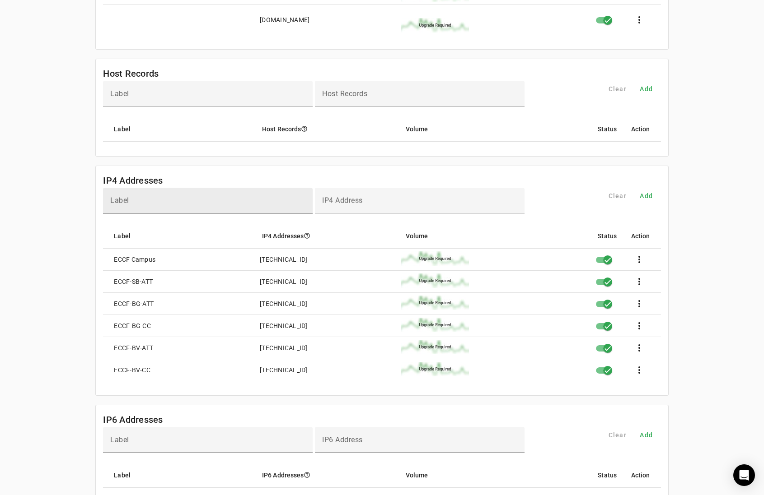
click at [153, 201] on input "Label" at bounding box center [207, 204] width 195 height 11
click at [182, 206] on input "*********" at bounding box center [197, 204] width 175 height 11
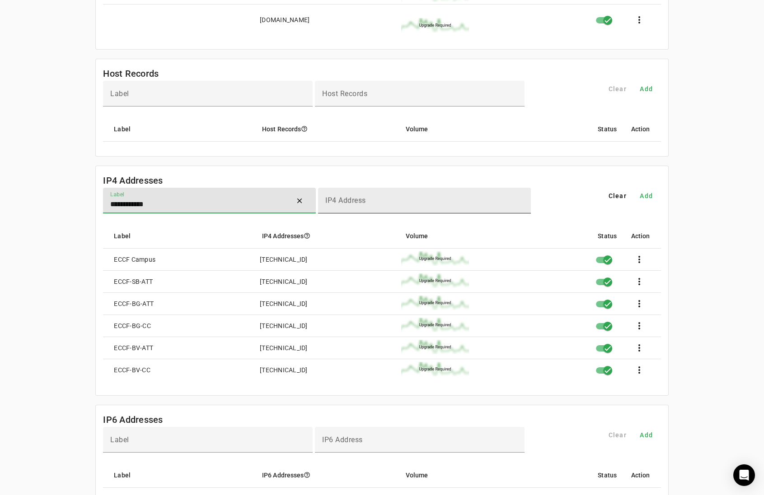
type input "**********"
click at [473, 210] on input "IP4 Address" at bounding box center [424, 204] width 198 height 11
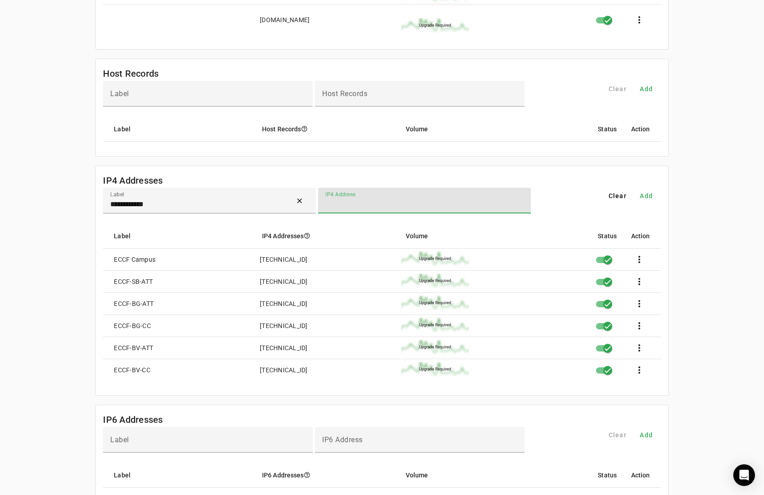
paste input "**********"
type input "**********"
click at [648, 197] on span "Add" at bounding box center [645, 195] width 13 height 9
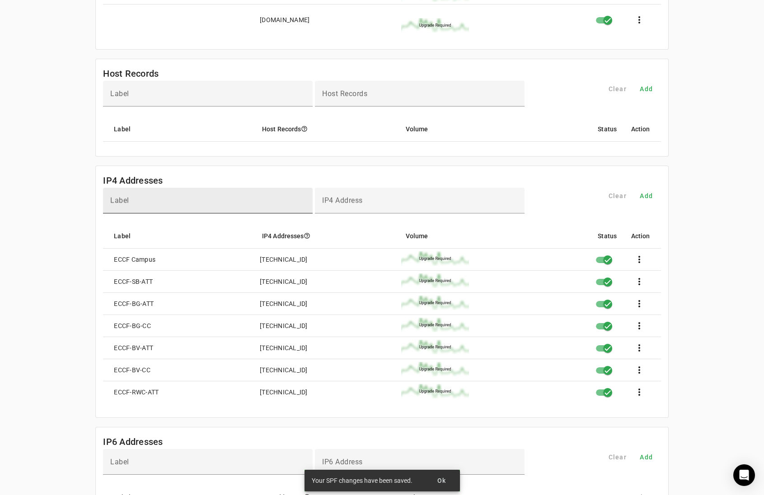
click at [179, 205] on input "Label" at bounding box center [207, 204] width 195 height 11
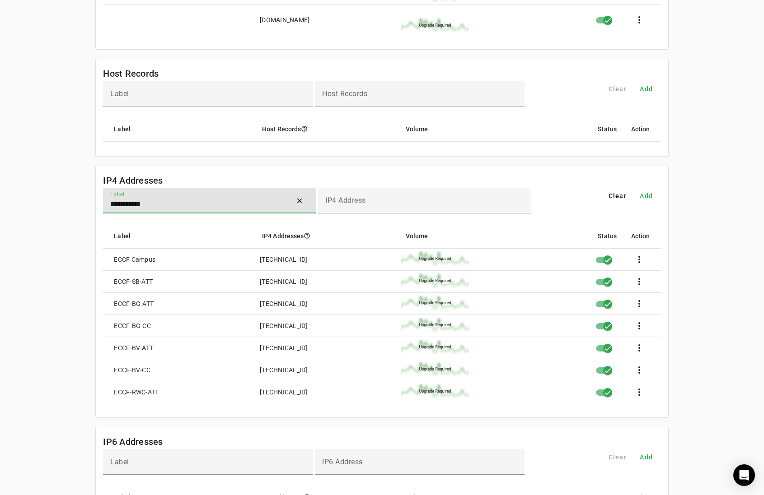
type input "**********"
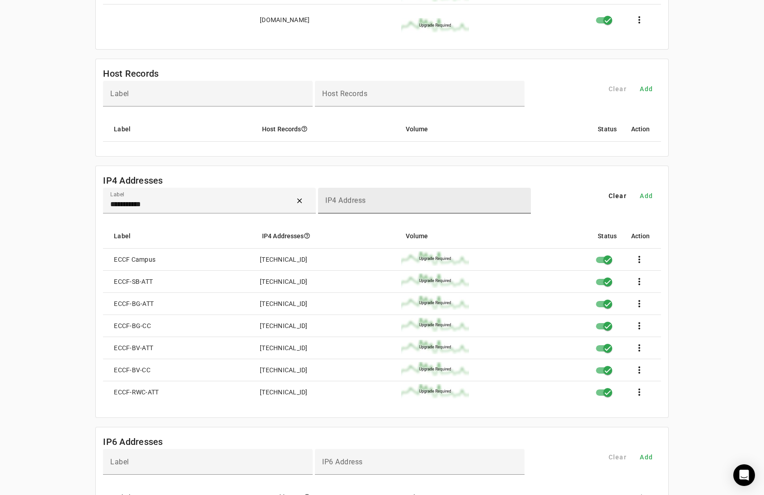
click at [367, 200] on div "IP4 Address" at bounding box center [424, 201] width 198 height 26
paste input "**********"
type input "**********"
click at [648, 199] on span "Add" at bounding box center [645, 195] width 13 height 9
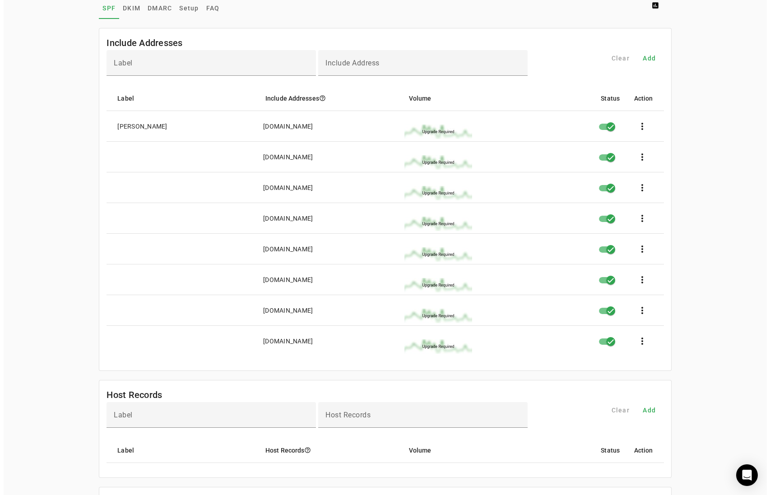
scroll to position [0, 0]
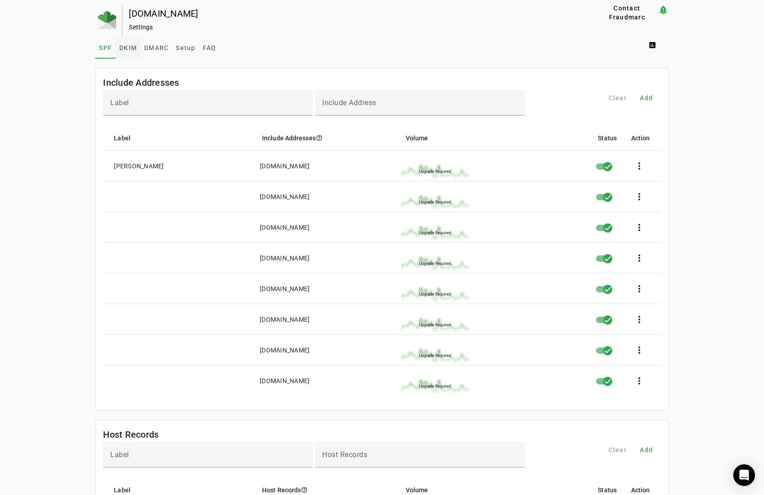
click at [126, 48] on span "DKIM" at bounding box center [128, 48] width 18 height 6
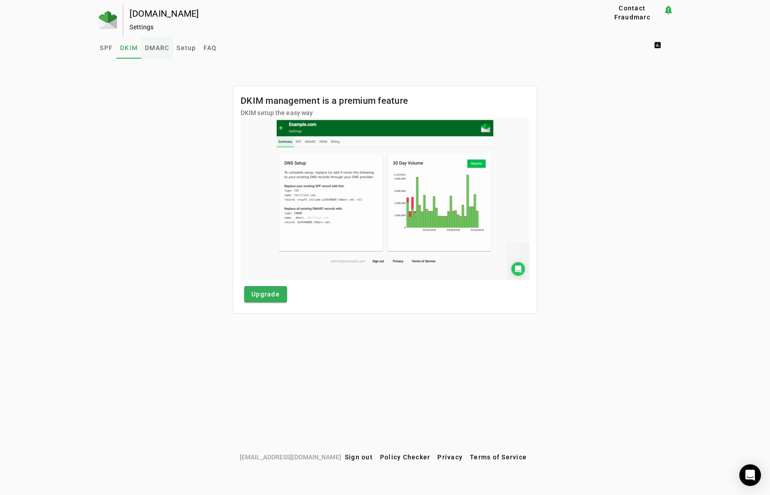
click at [151, 46] on span "DMARC" at bounding box center [157, 48] width 24 height 6
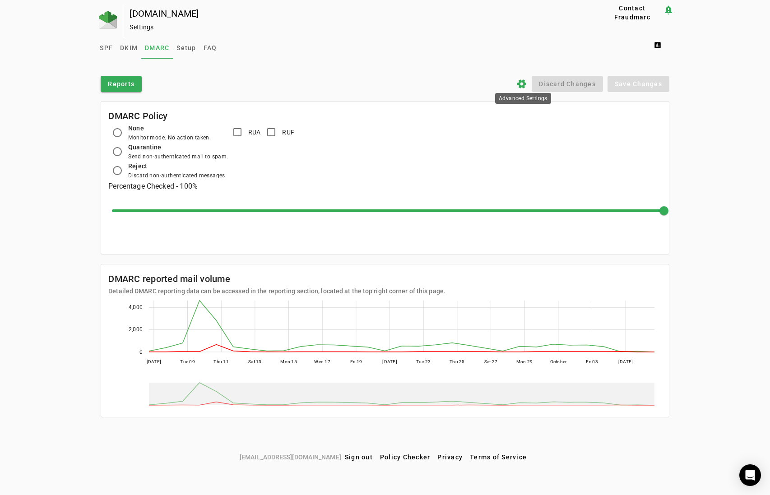
click at [523, 86] on icon "settings" at bounding box center [522, 84] width 11 height 11
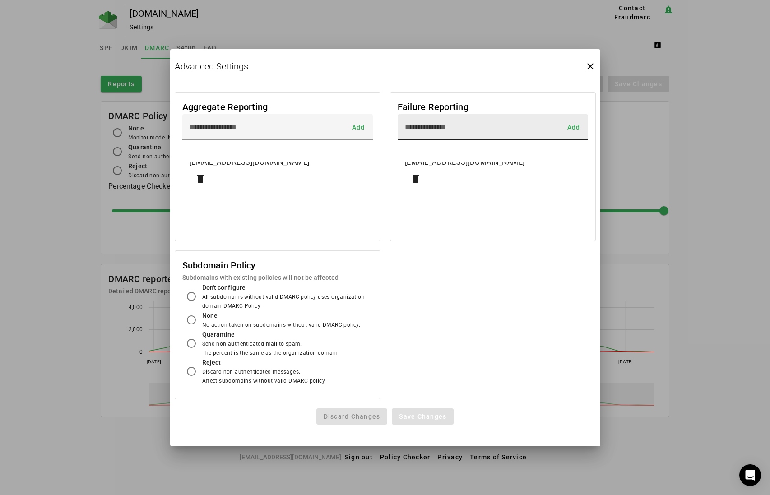
click at [512, 129] on input at bounding box center [481, 127] width 153 height 11
click at [553, 245] on fm-list-input "Failure Reporting Add g6d1o8sj@fr.dmarcian.com delete" at bounding box center [493, 167] width 215 height 158
click at [568, 127] on span "Add" at bounding box center [573, 127] width 13 height 0
click at [470, 131] on input at bounding box center [481, 127] width 153 height 11
type input "**********"
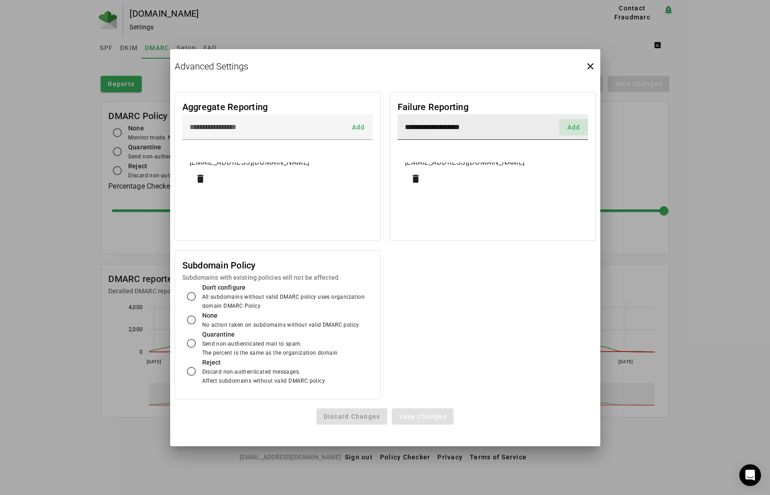
click at [571, 127] on span "Add" at bounding box center [573, 127] width 13 height 0
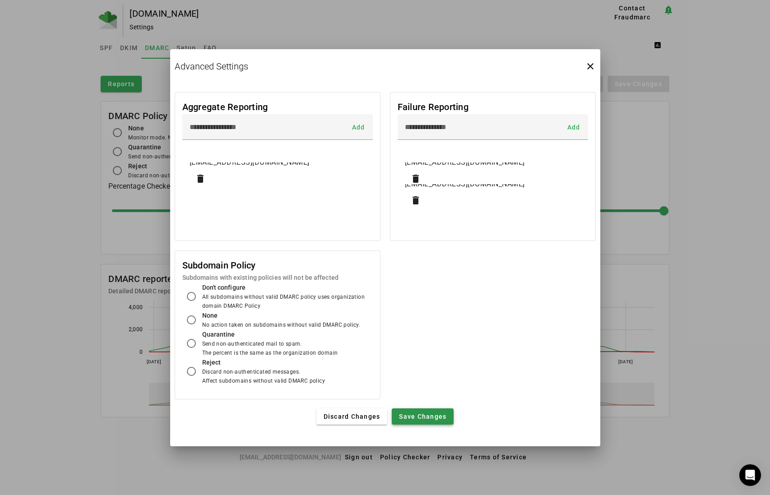
click at [439, 416] on span "Save Changes" at bounding box center [422, 416] width 47 height 7
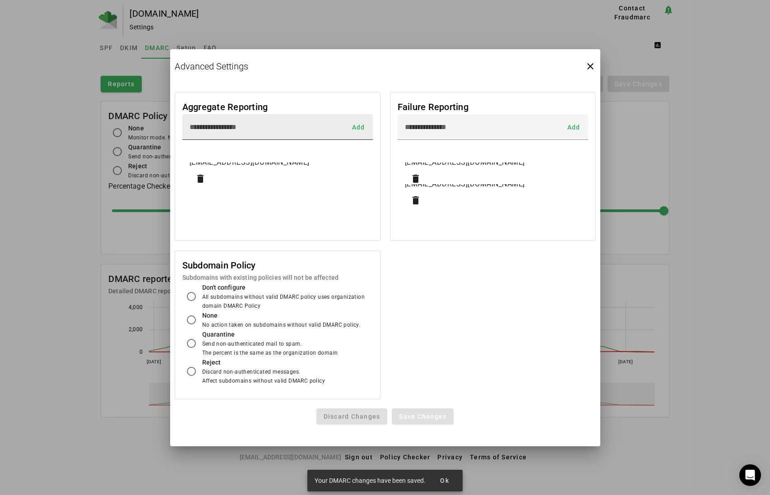
click at [276, 127] on input at bounding box center [266, 127] width 153 height 11
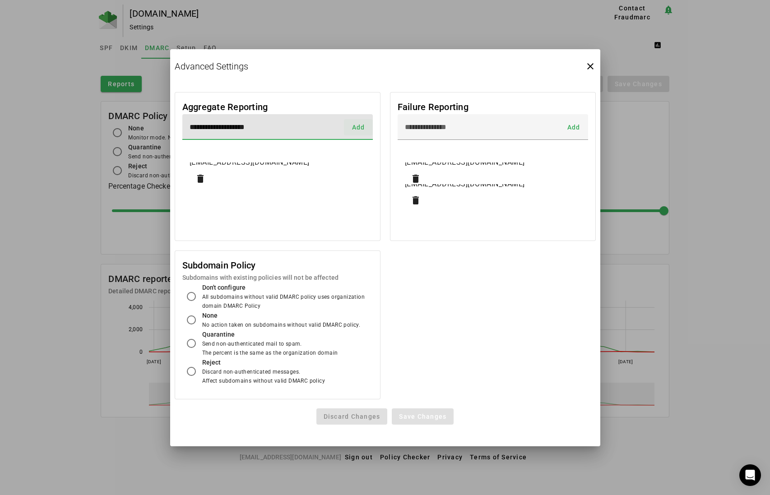
type input "**********"
click at [360, 127] on span "Add" at bounding box center [358, 127] width 13 height 0
click at [424, 416] on span "Save Changes" at bounding box center [422, 416] width 47 height 7
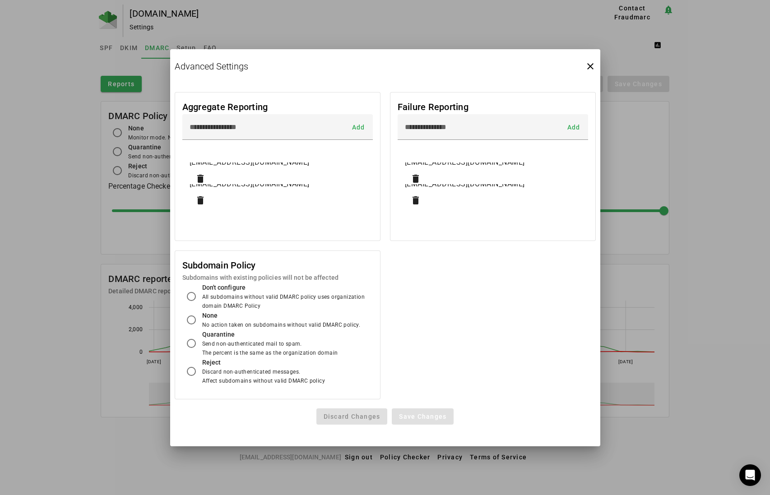
click at [584, 61] on div "Advanced Settings close" at bounding box center [385, 67] width 421 height 26
click at [587, 66] on icon "close" at bounding box center [590, 66] width 11 height 11
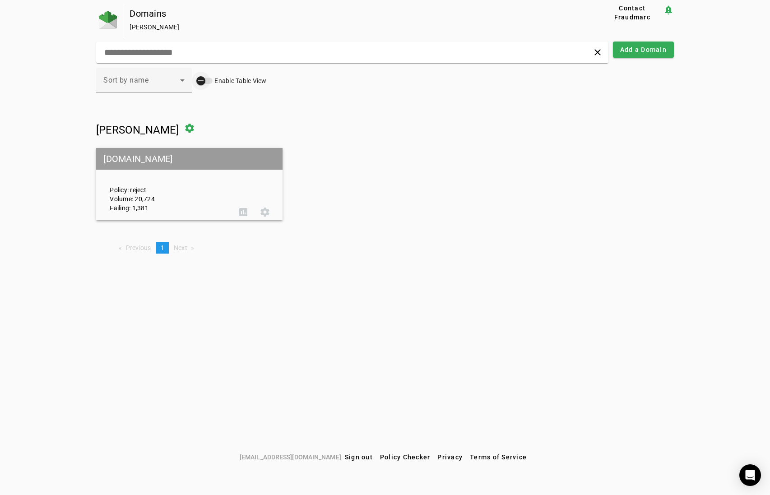
click at [210, 78] on div "button" at bounding box center [204, 81] width 16 height 6
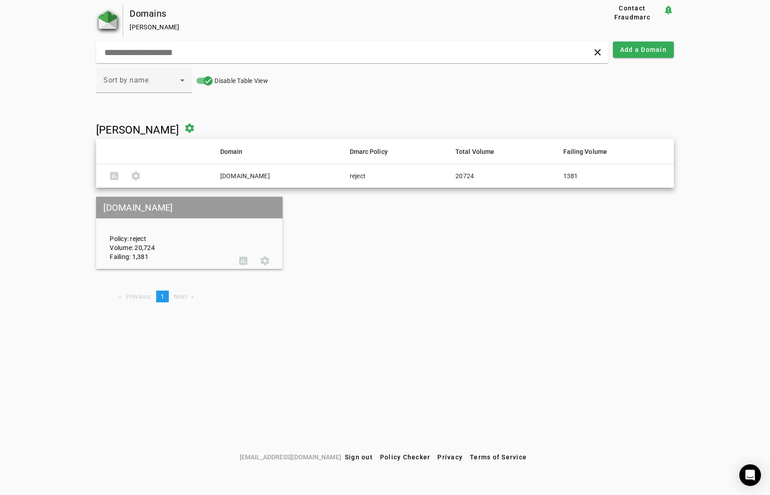
click at [115, 17] on img at bounding box center [108, 20] width 18 height 18
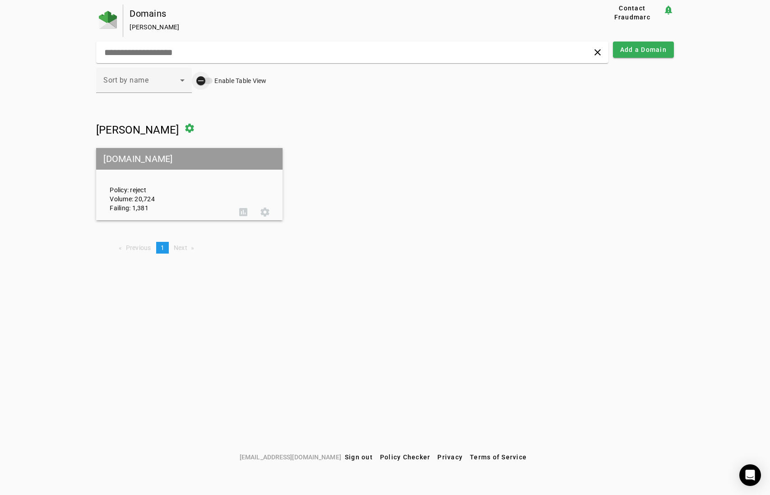
click at [209, 79] on div "button" at bounding box center [201, 81] width 18 height 18
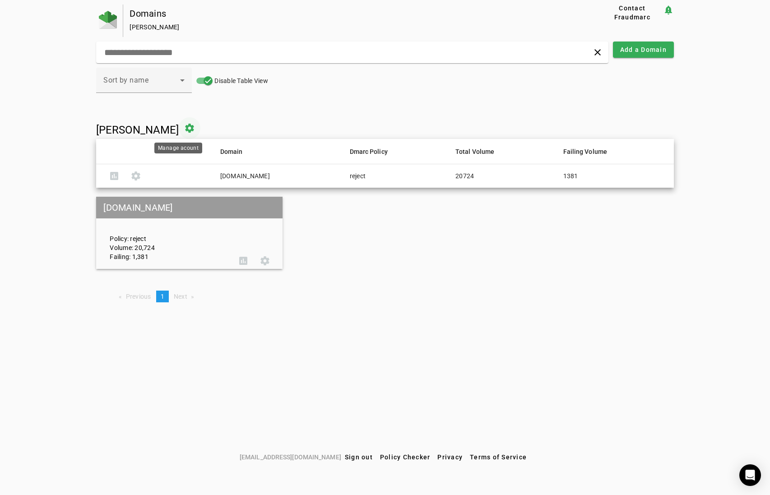
click at [180, 129] on span at bounding box center [190, 128] width 22 height 22
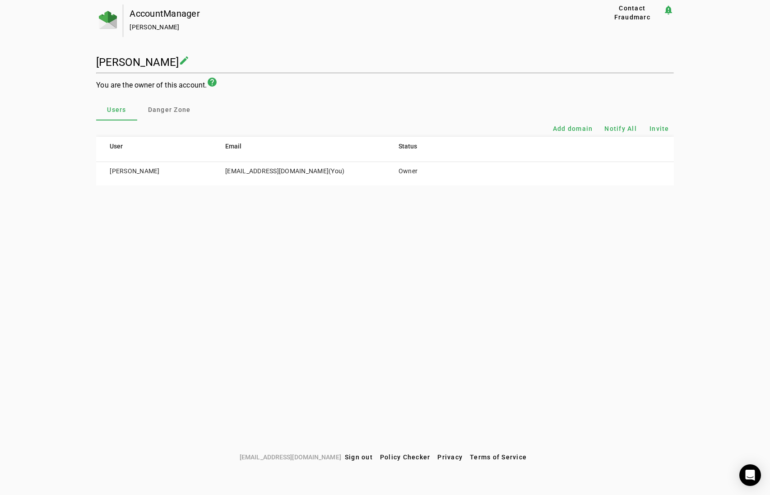
click at [277, 172] on td "georgeb@edgewood.org (You)" at bounding box center [298, 173] width 173 height 23
click at [123, 172] on td "[PERSON_NAME]" at bounding box center [154, 173] width 116 height 23
click at [103, 21] on img at bounding box center [108, 20] width 18 height 18
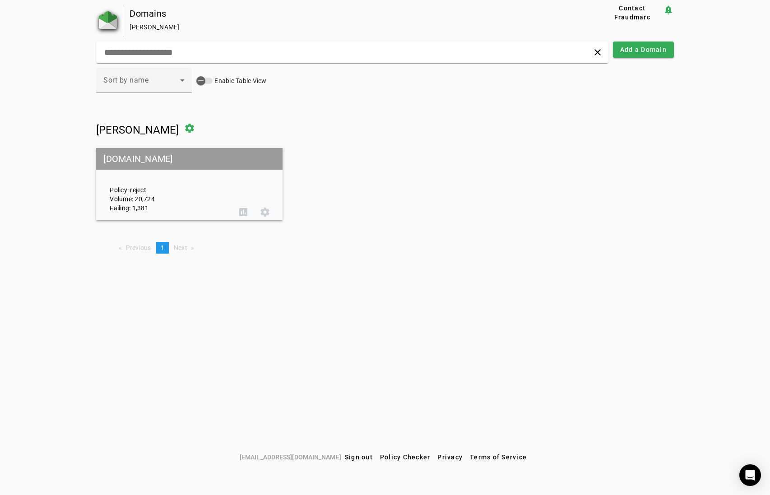
click at [103, 21] on img at bounding box center [108, 20] width 18 height 18
click at [182, 125] on span at bounding box center [190, 128] width 22 height 22
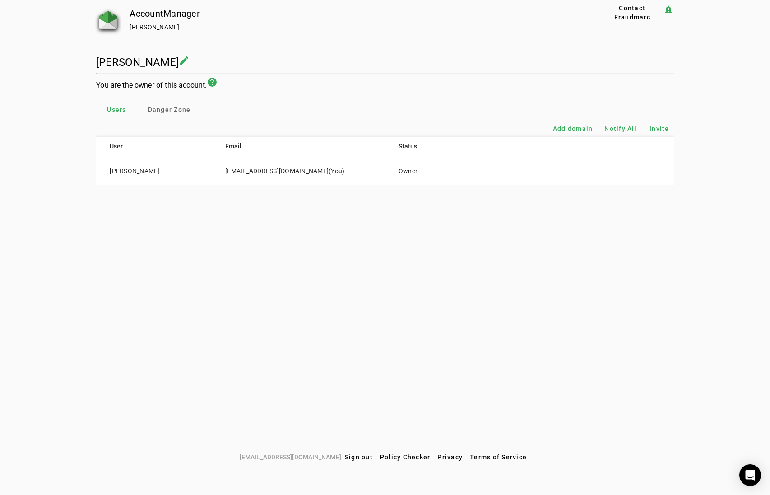
click at [105, 19] on img at bounding box center [108, 20] width 18 height 18
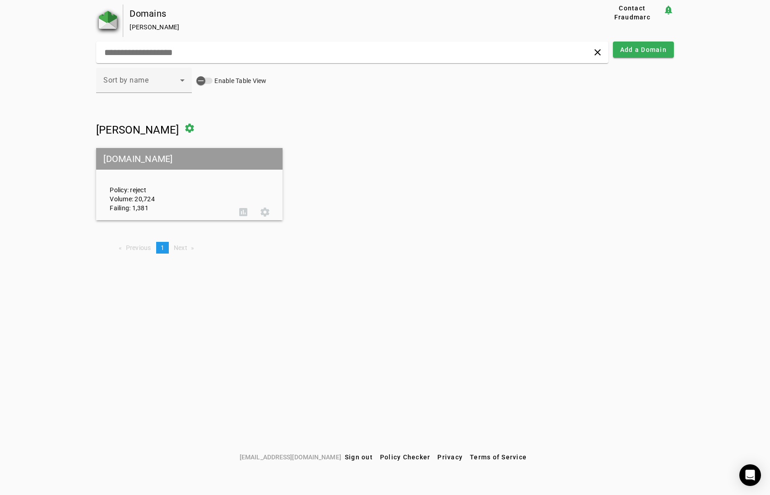
click at [105, 19] on img at bounding box center [108, 20] width 18 height 18
click at [210, 81] on div "button" at bounding box center [201, 81] width 18 height 18
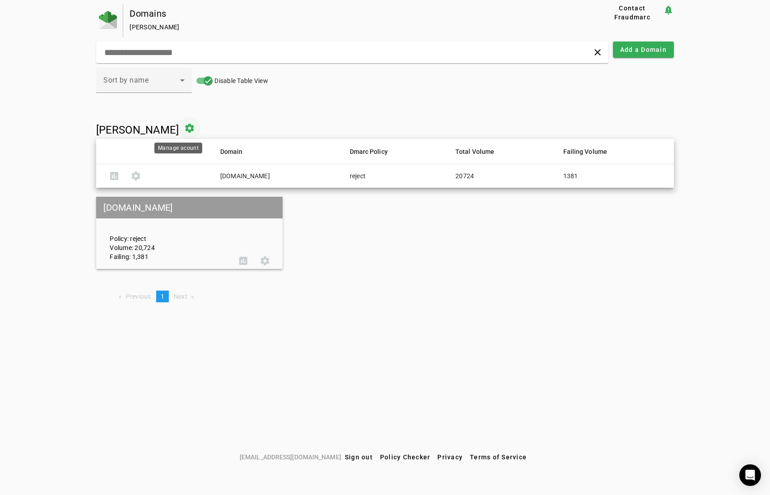
click at [179, 126] on span at bounding box center [190, 128] width 22 height 22
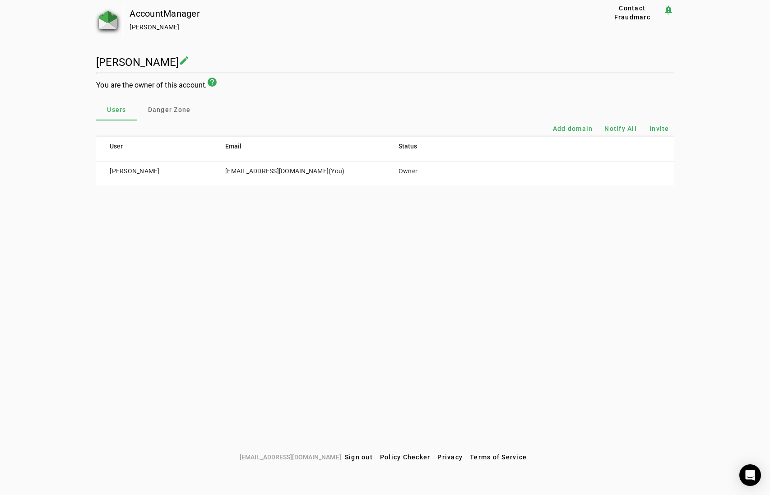
click at [116, 22] on img at bounding box center [108, 20] width 18 height 18
